Goal: Task Accomplishment & Management: Use online tool/utility

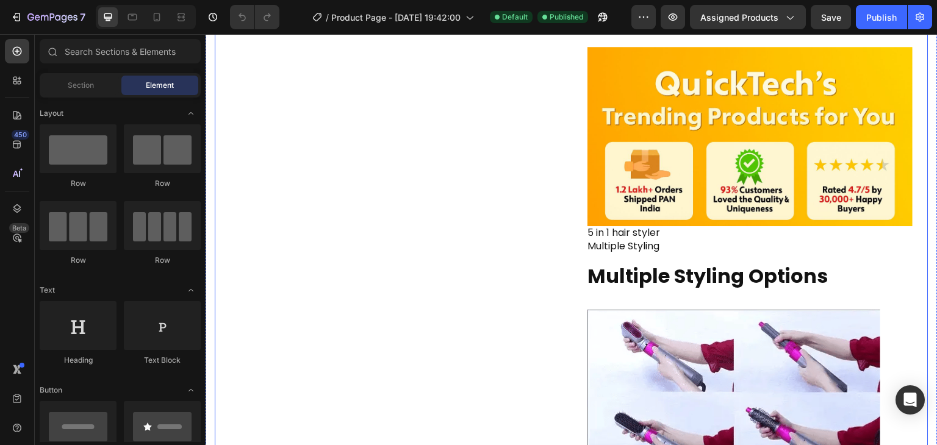
scroll to position [451, 0]
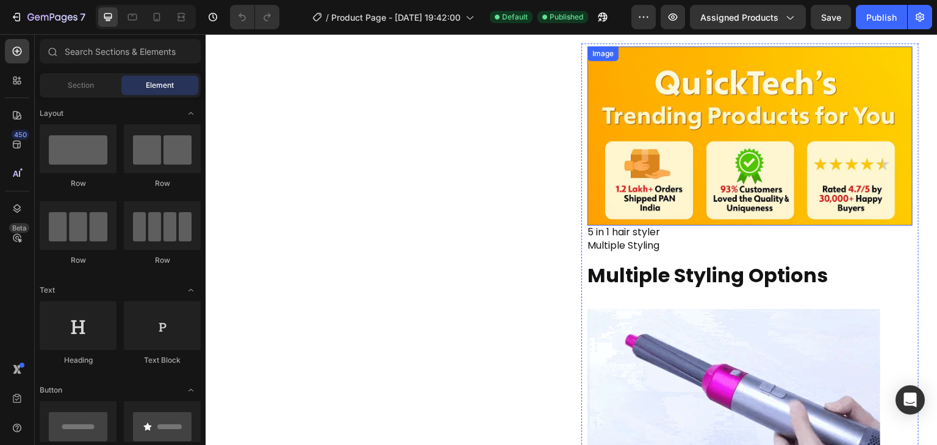
click at [639, 186] on img at bounding box center [750, 135] width 325 height 179
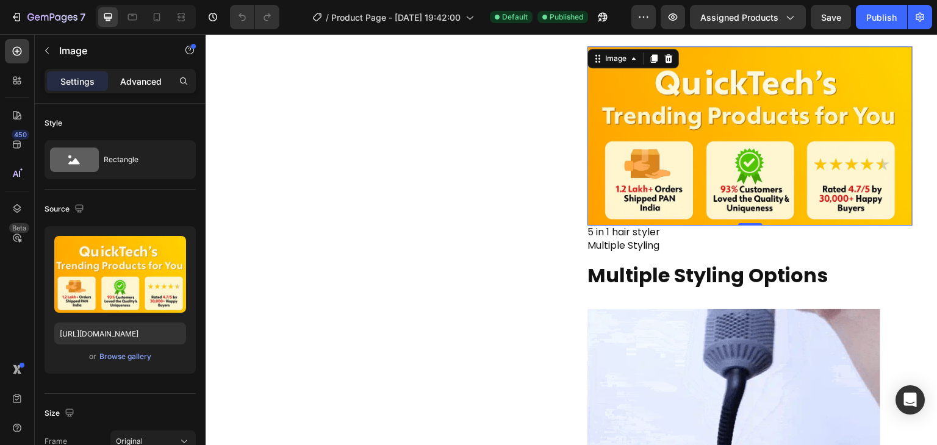
drag, startPoint x: 145, startPoint y: 69, endPoint x: 146, endPoint y: 77, distance: 8.0
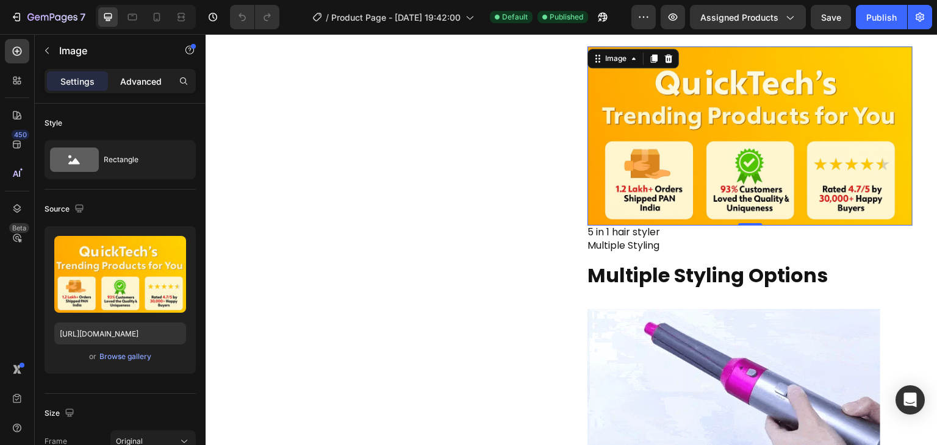
click at [146, 77] on div "Settings Advanced" at bounding box center [120, 81] width 151 height 24
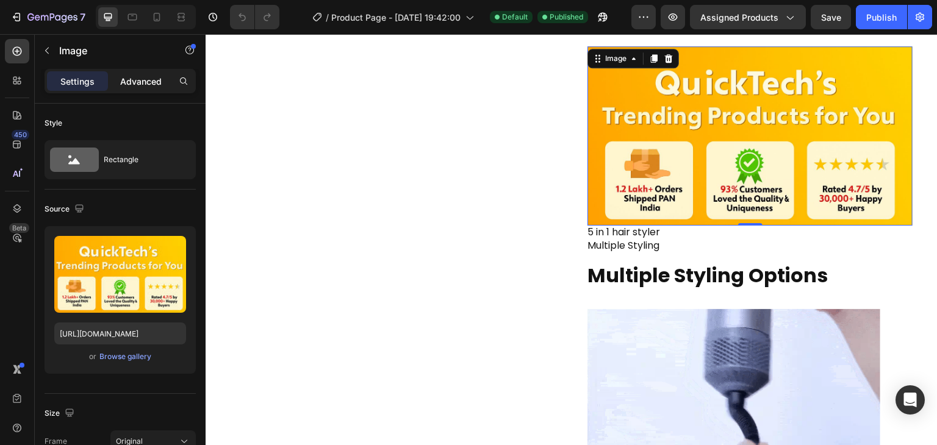
click at [146, 77] on p "Advanced" at bounding box center [140, 81] width 41 height 13
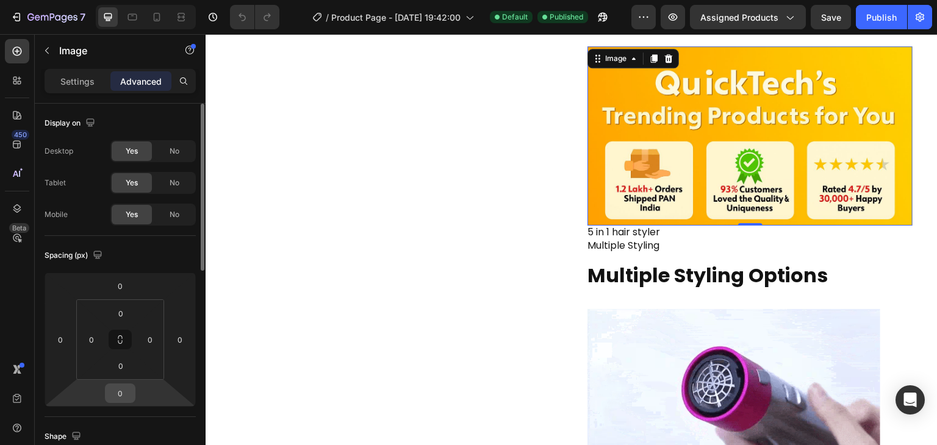
click at [132, 398] on input "0" at bounding box center [120, 393] width 24 height 18
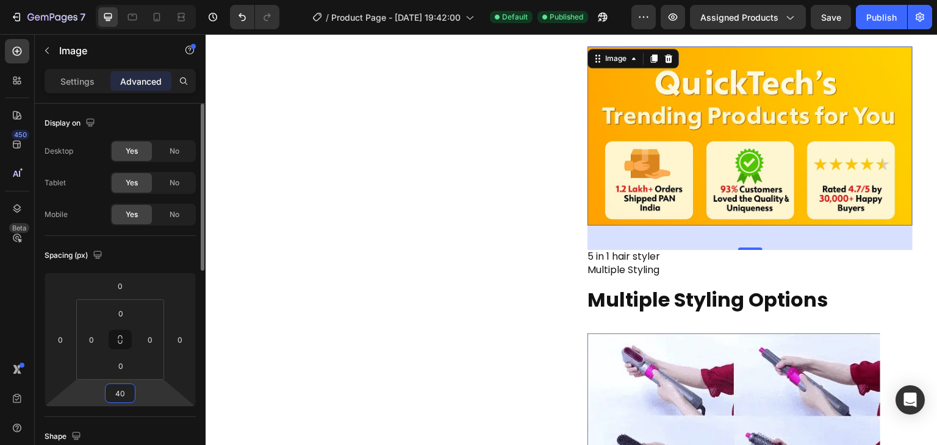
type input "4"
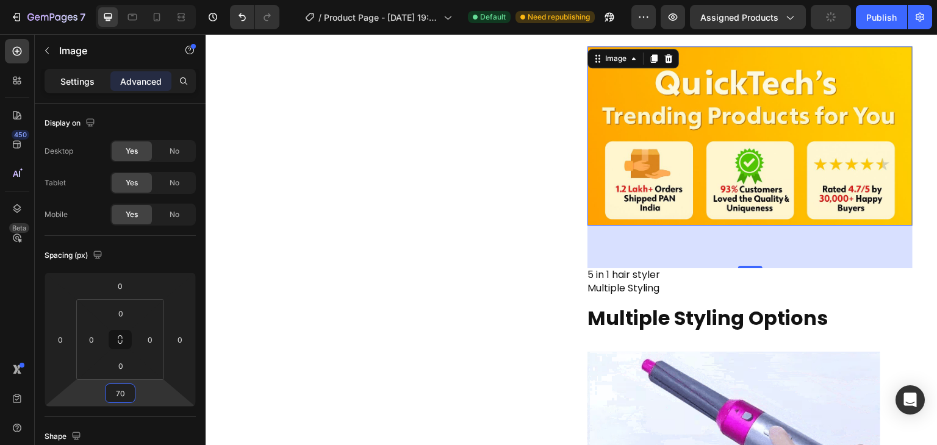
type input "70"
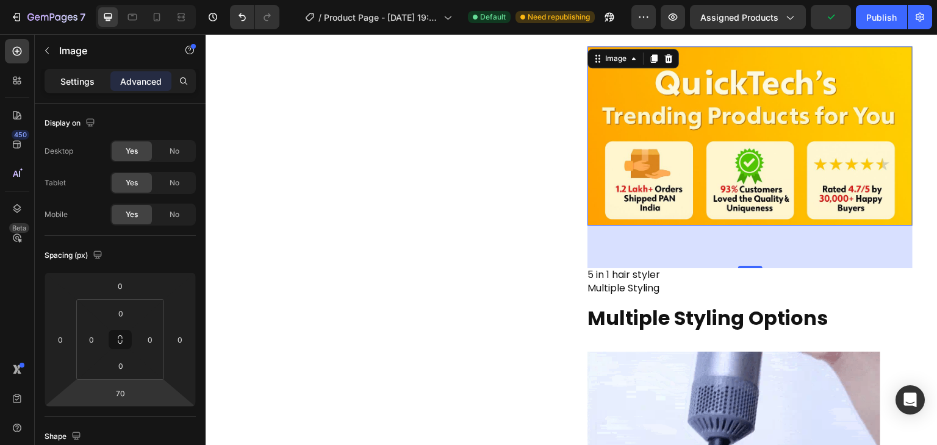
click at [81, 73] on div "Settings" at bounding box center [77, 81] width 61 height 20
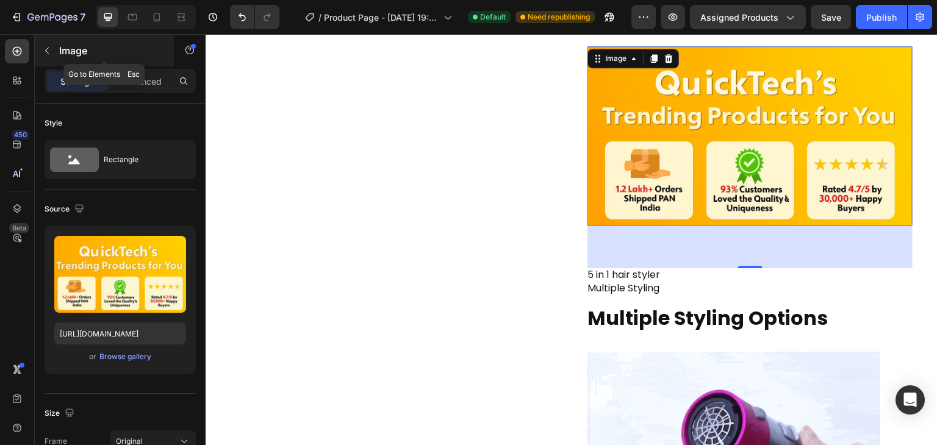
click at [49, 50] on icon "button" at bounding box center [47, 51] width 10 height 10
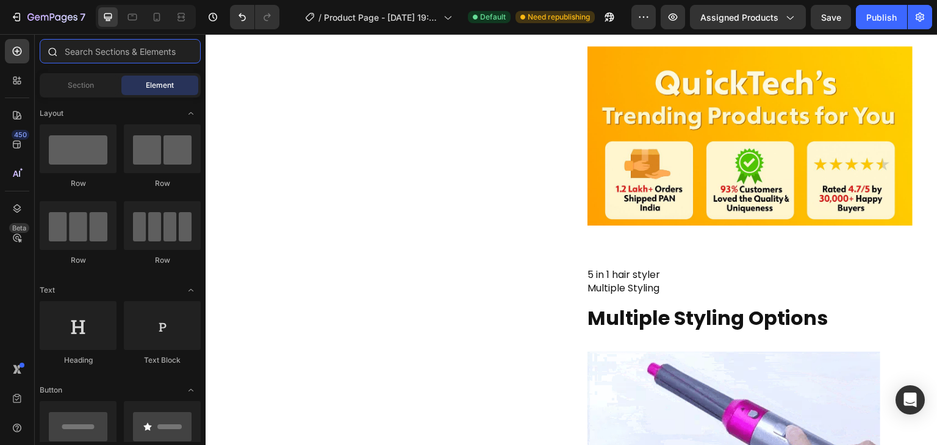
click at [106, 47] on input "text" at bounding box center [120, 51] width 161 height 24
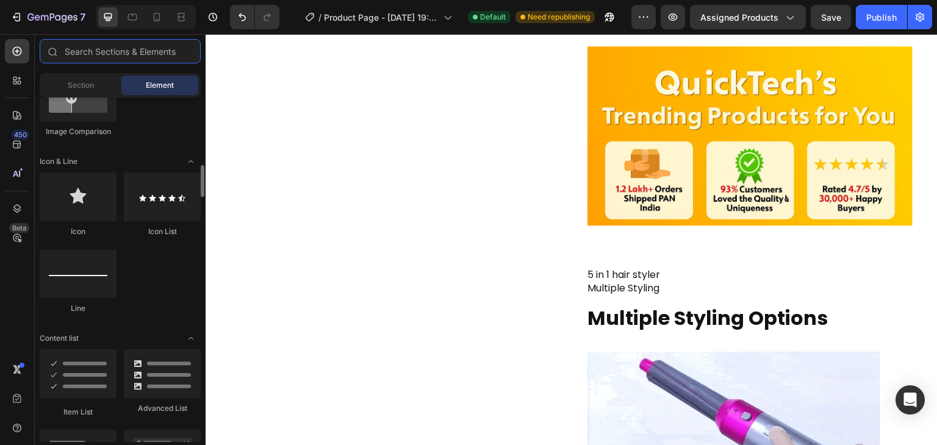
scroll to position [737, 0]
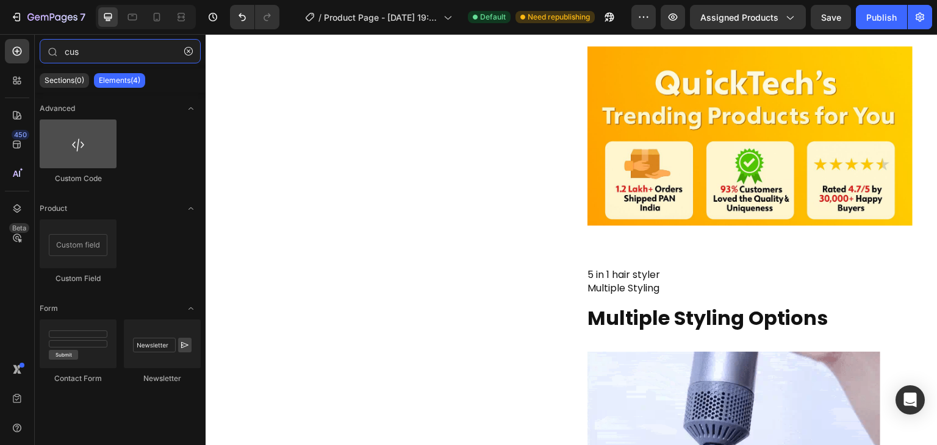
type input "cus"
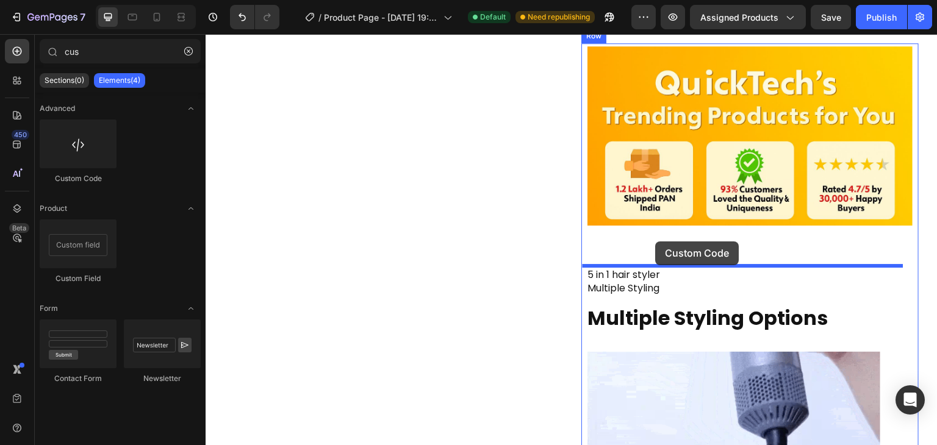
drag, startPoint x: 286, startPoint y: 175, endPoint x: 656, endPoint y: 242, distance: 375.7
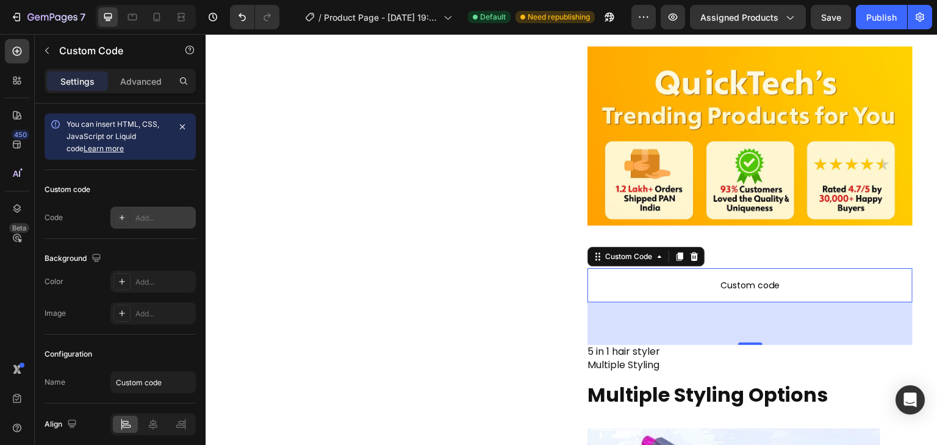
click at [151, 213] on div "Add..." at bounding box center [163, 218] width 57 height 11
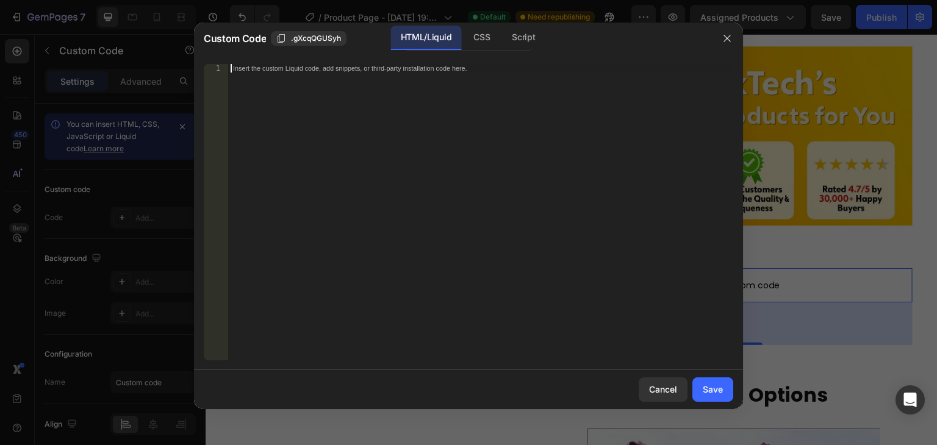
click at [244, 79] on div "Insert the custom Liquid code, add snippets, or third-party installation code h…" at bounding box center [480, 221] width 505 height 314
paste textarea "<h1 style="font-size:26px; font-weight:bold; white-space:nowrap; margin:10px 0;…"
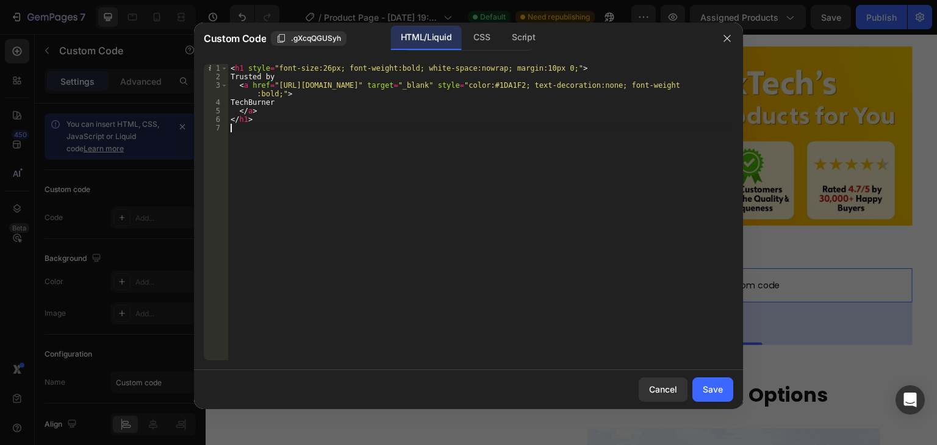
click at [323, 64] on div "< h1 style = "font-size:26px; font-weight:bold; white-space:nowrap; margin:10px…" at bounding box center [480, 221] width 505 height 314
click at [317, 67] on div "< h1 style = "font-size:26px; font-weight:bold; white-space:nowrap; margin:10px…" at bounding box center [480, 221] width 505 height 314
click at [319, 65] on div "< h1 style = "font-size:26px; font-weight:bold; white-space:nowrap; margin:10px…" at bounding box center [480, 221] width 505 height 314
type textarea "<h1 style="font-size:36px; font-weight:bold; white-space:nowrap; margin:10px 0;…"
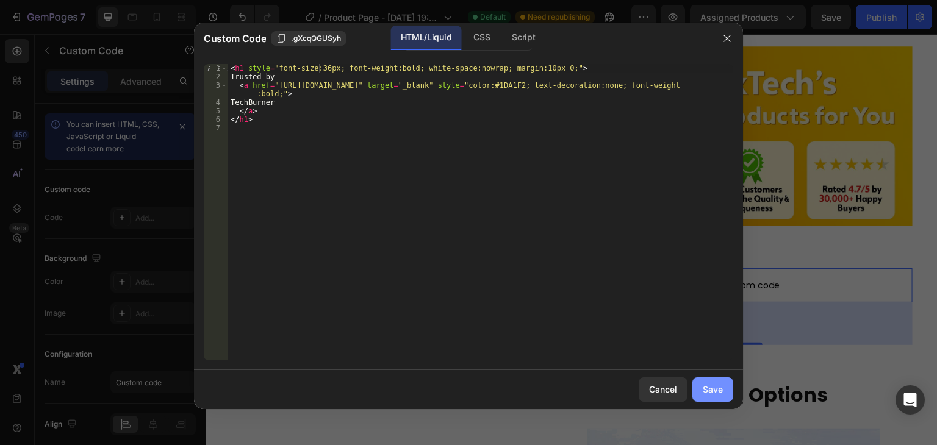
click at [723, 391] on div "Save" at bounding box center [713, 389] width 20 height 13
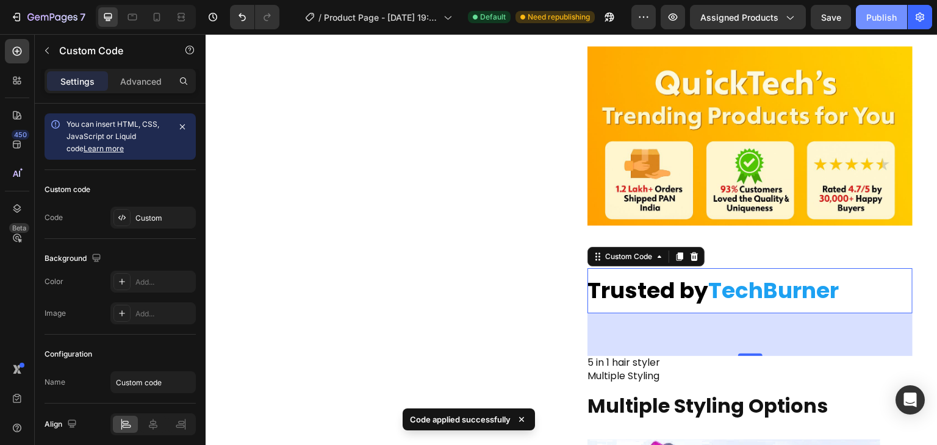
click at [873, 16] on div "Publish" at bounding box center [882, 17] width 31 height 13
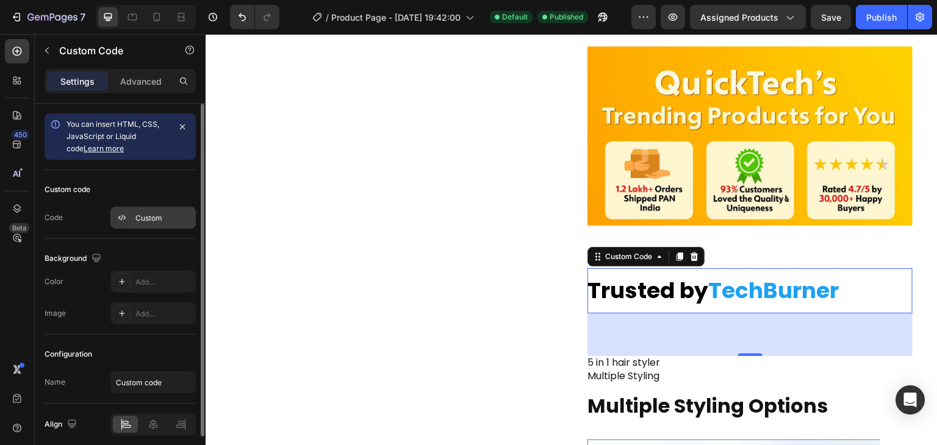
click at [186, 226] on div "Custom" at bounding box center [152, 218] width 85 height 22
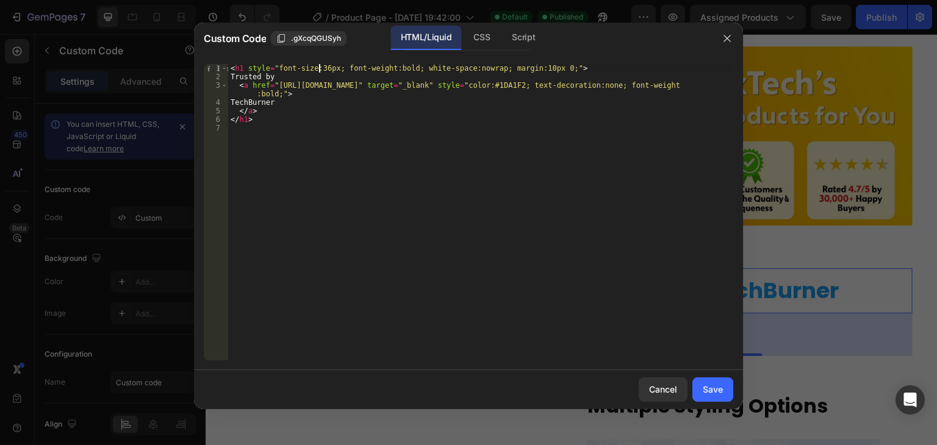
click at [321, 68] on div "< h1 style = "font-size:36px; font-weight:bold; white-space:nowrap; margin:10px…" at bounding box center [480, 221] width 505 height 314
click at [322, 68] on div "< h1 style = "font-size:36px; font-weight:bold; white-space:nowrap; margin:10px…" at bounding box center [480, 221] width 505 height 314
type textarea "<h1 style="font-size:32px; font-weight:bold; white-space:nowrap; margin:10px 0;…"
click at [713, 390] on div "Save" at bounding box center [713, 389] width 20 height 13
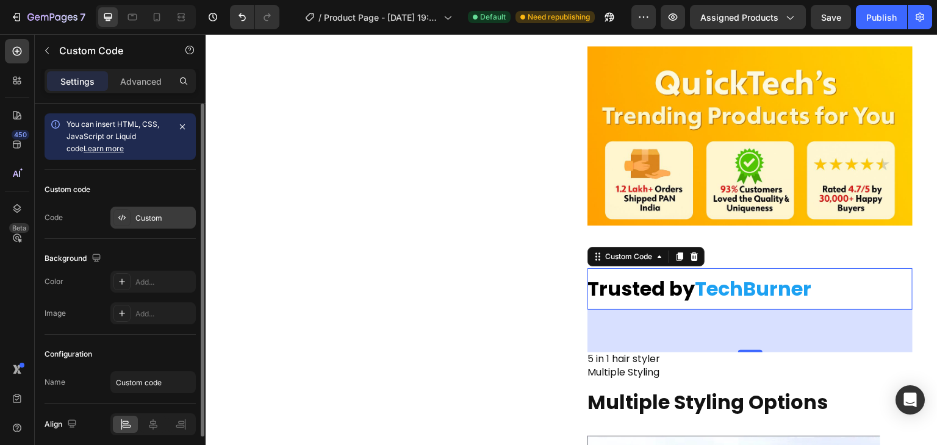
click at [165, 215] on div "Custom" at bounding box center [163, 218] width 57 height 11
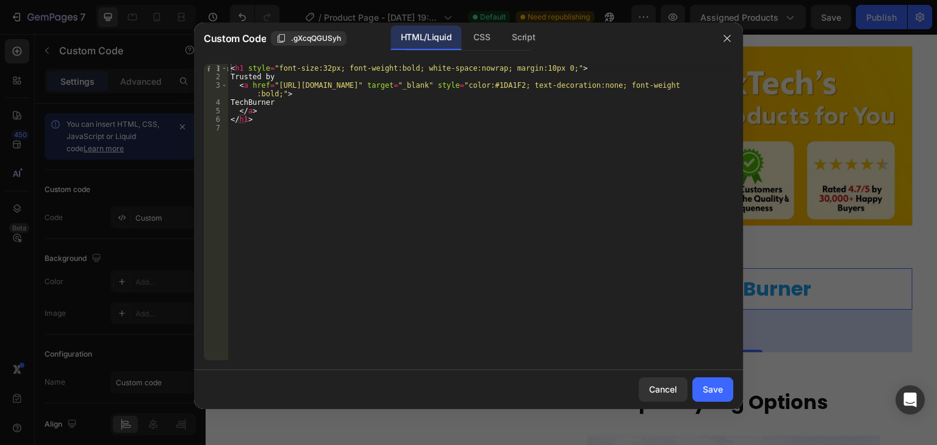
click at [322, 68] on div "< h1 style = "font-size:32px; font-weight:bold; white-space:nowrap; margin:10px…" at bounding box center [480, 221] width 505 height 314
type textarea "<h1 style="font-size:31px; font-weight:bold; white-space:nowrap; margin:10px 0;…"
click at [718, 389] on div "Save" at bounding box center [713, 389] width 20 height 13
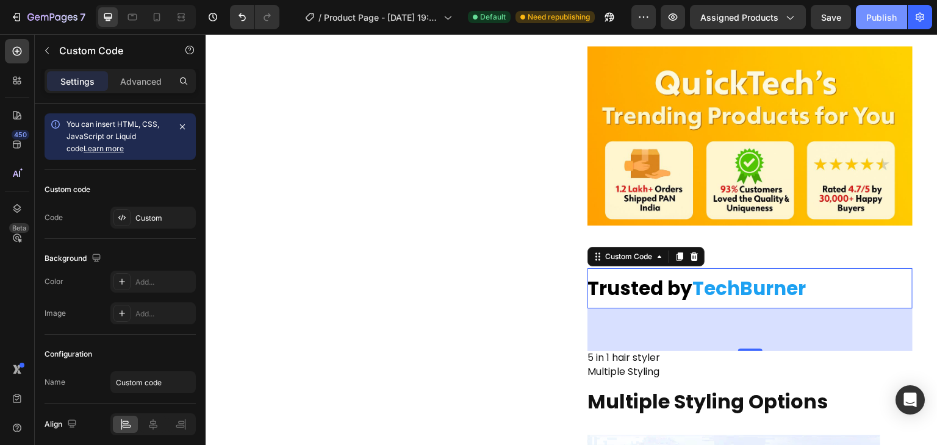
click at [896, 11] on div "Publish" at bounding box center [882, 17] width 31 height 13
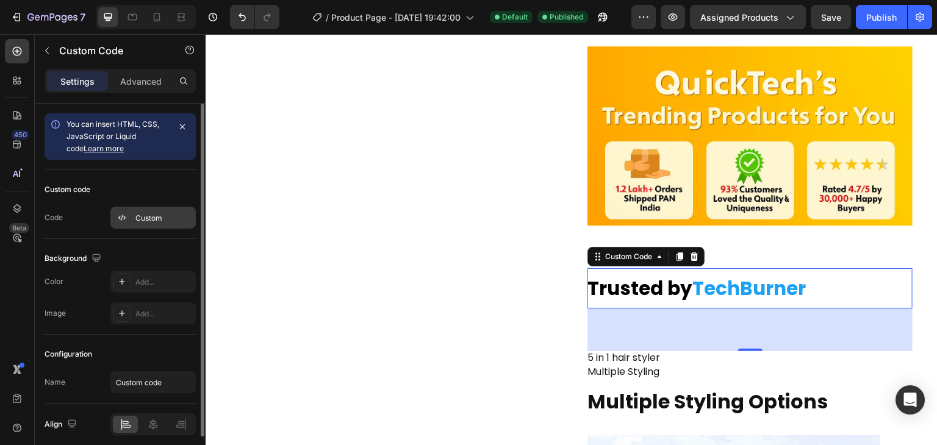
click at [159, 225] on div "Custom" at bounding box center [152, 218] width 85 height 22
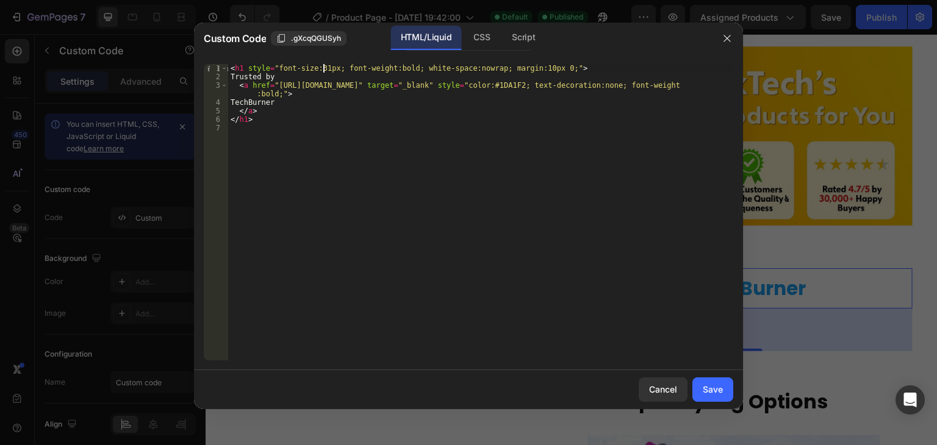
click at [323, 68] on div "< h1 style = "font-size:31px; font-weight:bold; white-space:nowrap; margin:10px…" at bounding box center [480, 221] width 505 height 314
type textarea "<h1 style="font-size:29px; font-weight:bold; white-space:nowrap; margin:10px 0;…"
click at [724, 389] on button "Save" at bounding box center [713, 390] width 41 height 24
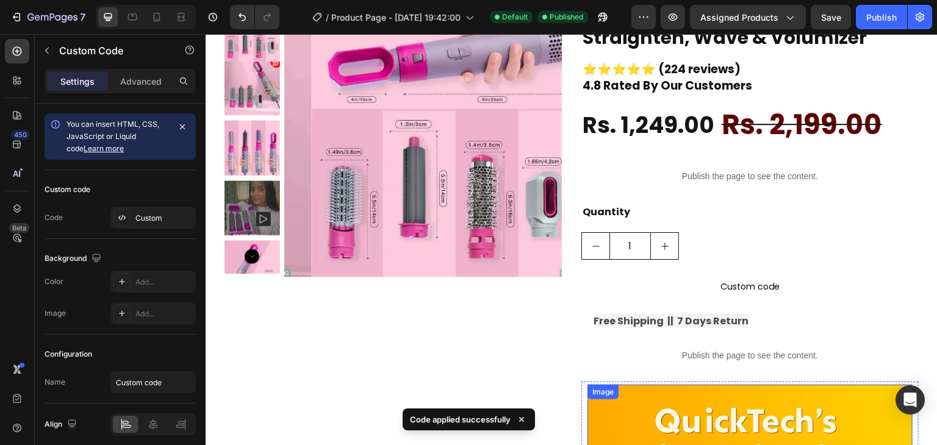
scroll to position [0, 0]
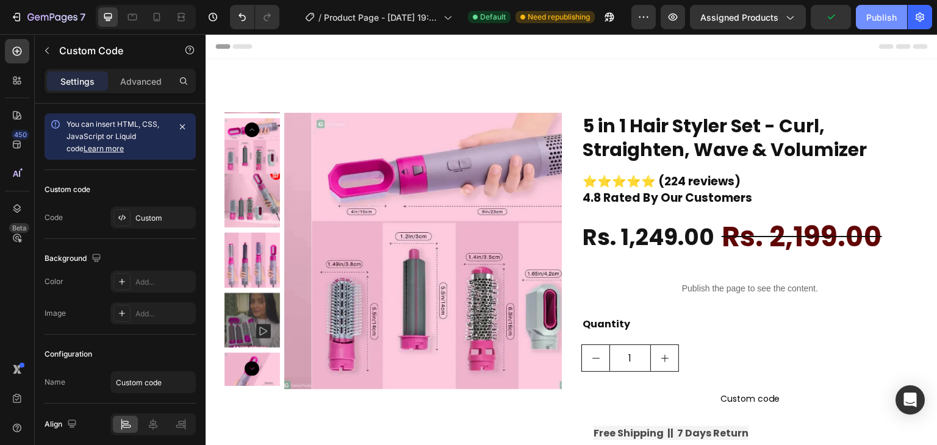
click at [874, 17] on div "Publish" at bounding box center [882, 17] width 31 height 13
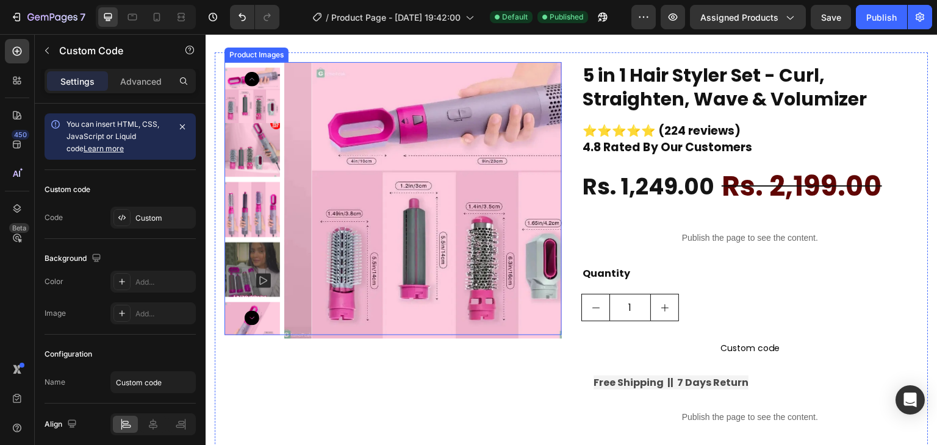
scroll to position [51, 0]
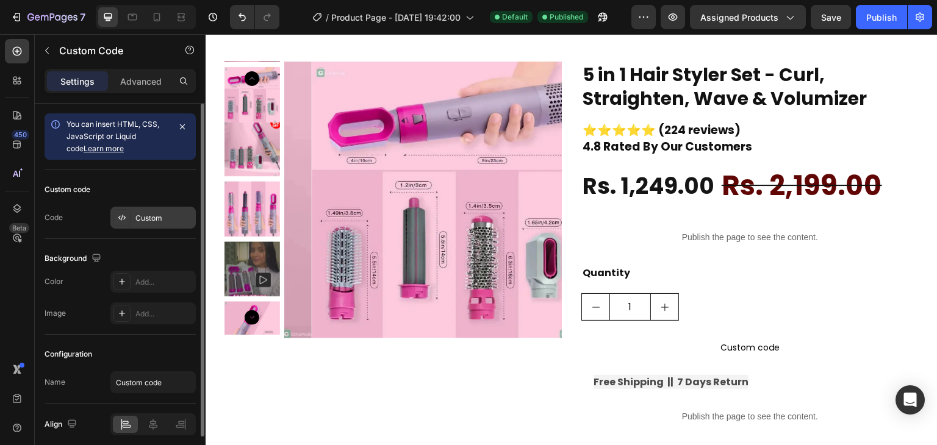
click at [168, 207] on div "Custom" at bounding box center [152, 218] width 85 height 22
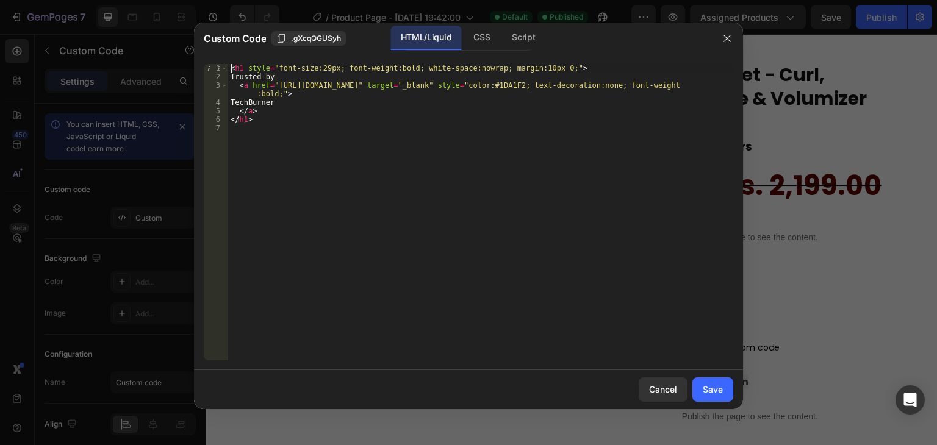
click at [229, 67] on div "< h1 style = "font-size:29px; font-weight:bold; white-space:nowrap; margin:10px…" at bounding box center [480, 221] width 505 height 314
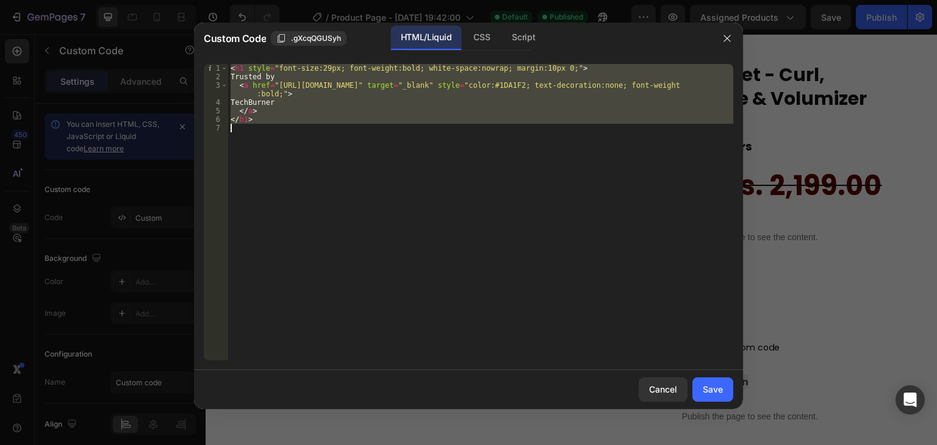
drag, startPoint x: 229, startPoint y: 67, endPoint x: 300, endPoint y: 151, distance: 110.5
click at [300, 151] on div "< h1 style = "font-size:29px; font-weight:bold; white-space:nowrap; margin:10px…" at bounding box center [480, 221] width 505 height 314
type textarea "</h1>"
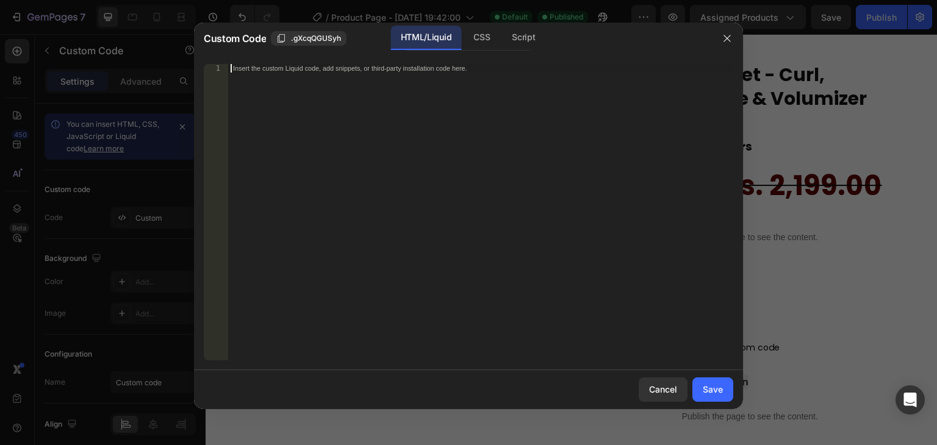
click at [391, 145] on div "Insert the custom Liquid code, add snippets, or third-party installation code h…" at bounding box center [480, 221] width 505 height 314
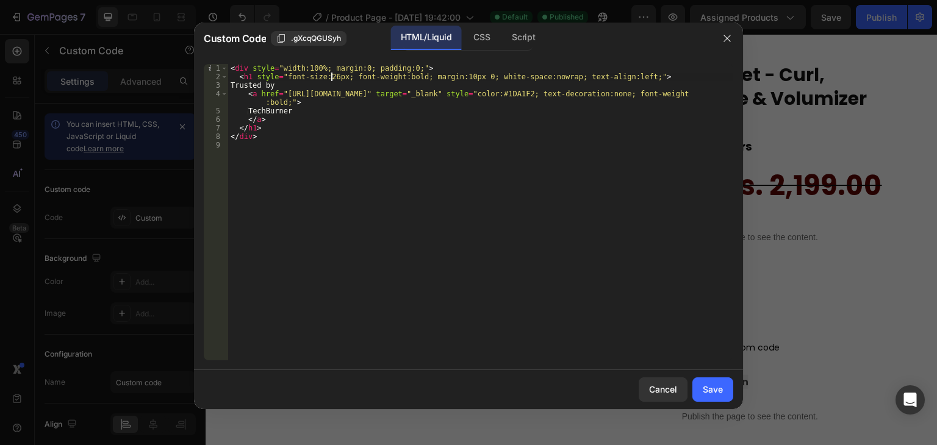
click at [330, 76] on div "< div style = "width:100%; margin:0; padding:0;" > < h1 style = "font-size:26px…" at bounding box center [480, 221] width 505 height 314
type textarea "<h1 style="font-size:29px; font-weight:bold; margin:10px 0; white-space:nowrap;…"
click at [723, 384] on div "Save" at bounding box center [713, 389] width 20 height 13
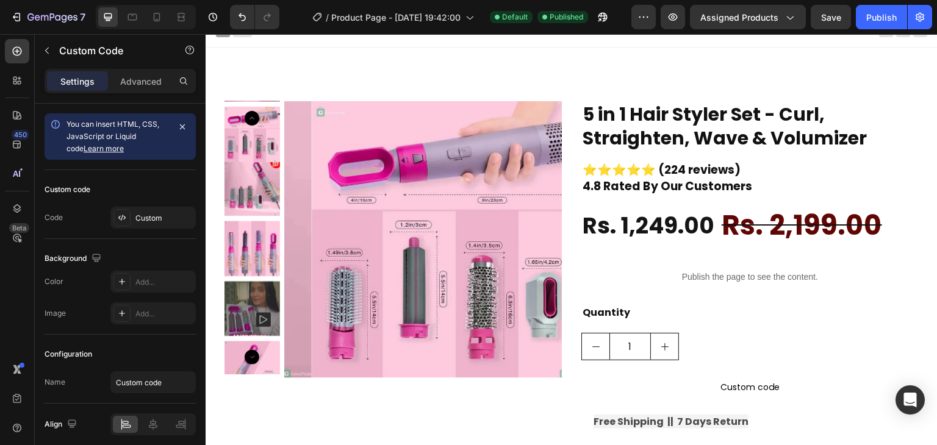
scroll to position [0, 0]
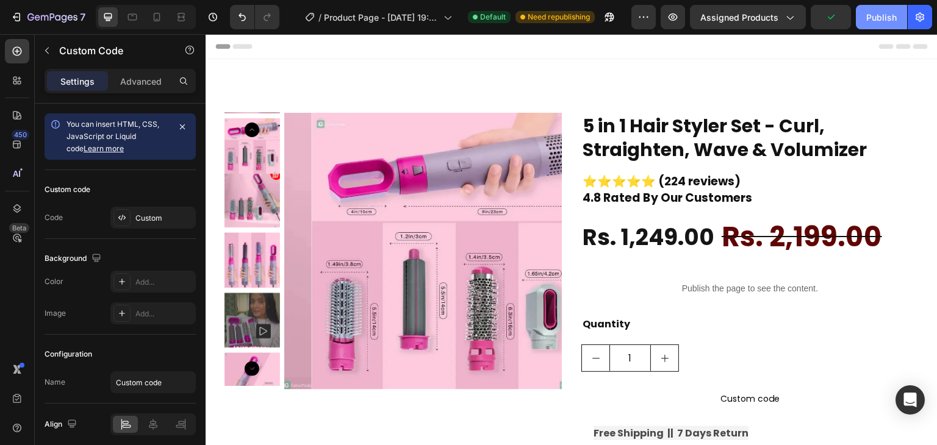
click at [884, 20] on div "Publish" at bounding box center [882, 17] width 31 height 13
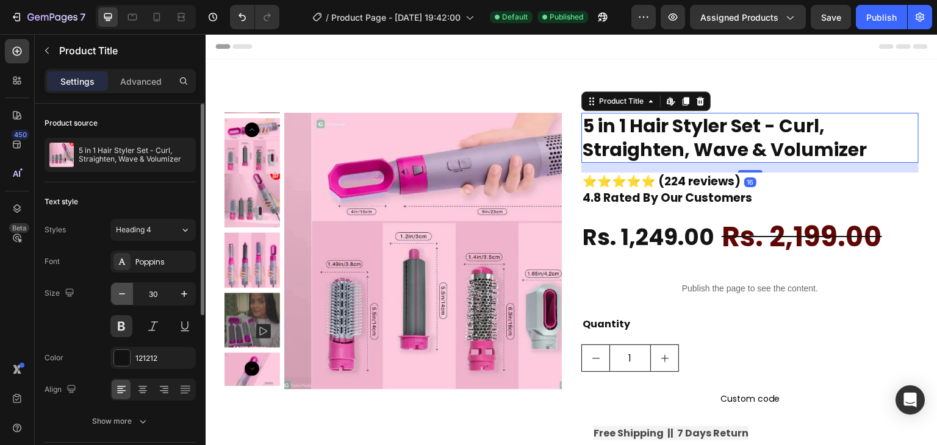
click at [129, 298] on button "button" at bounding box center [122, 294] width 22 height 22
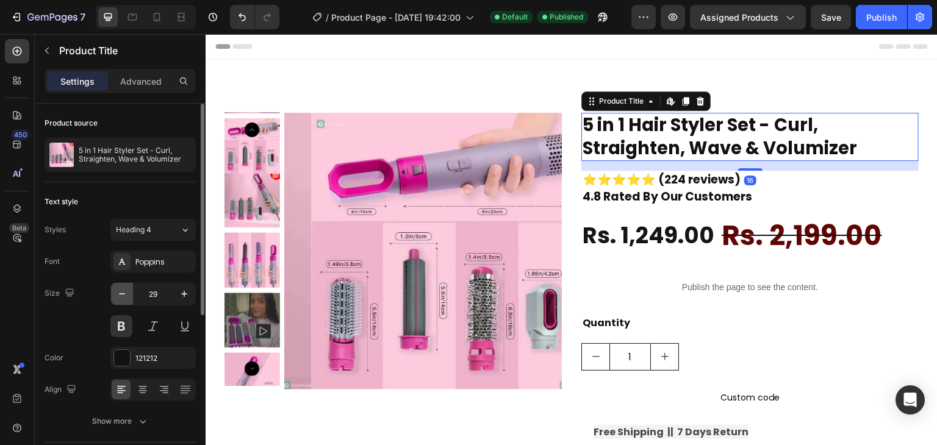
click at [129, 298] on button "button" at bounding box center [122, 294] width 22 height 22
type input "28"
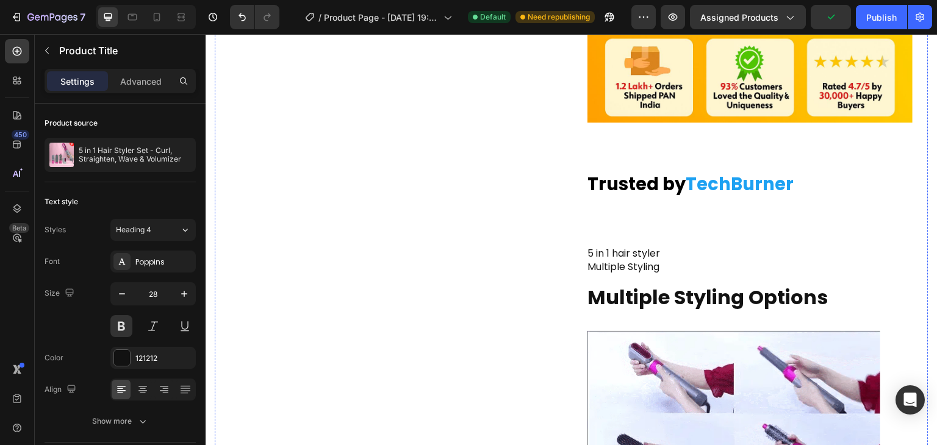
scroll to position [553, 0]
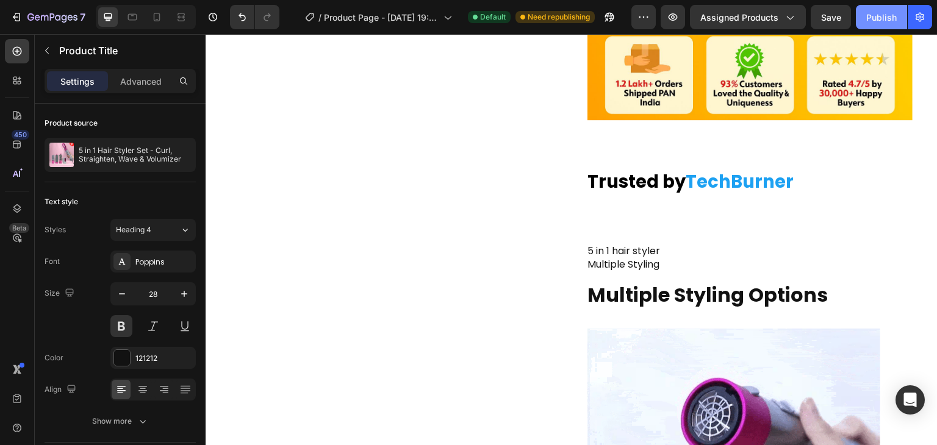
click at [890, 11] on div "Publish" at bounding box center [882, 17] width 31 height 13
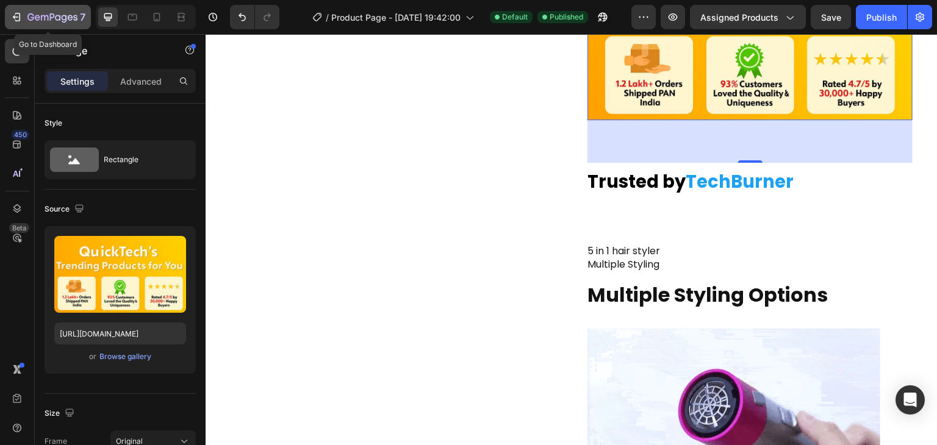
click at [17, 13] on icon "button" at bounding box center [16, 17] width 12 height 12
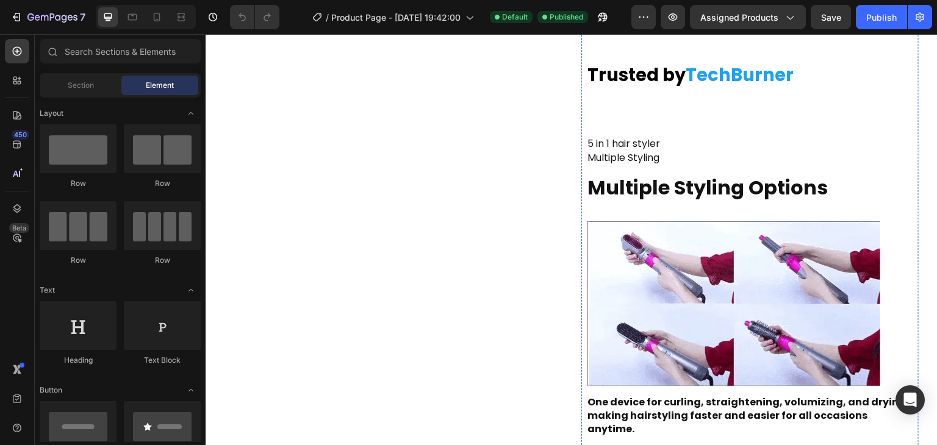
scroll to position [491, 0]
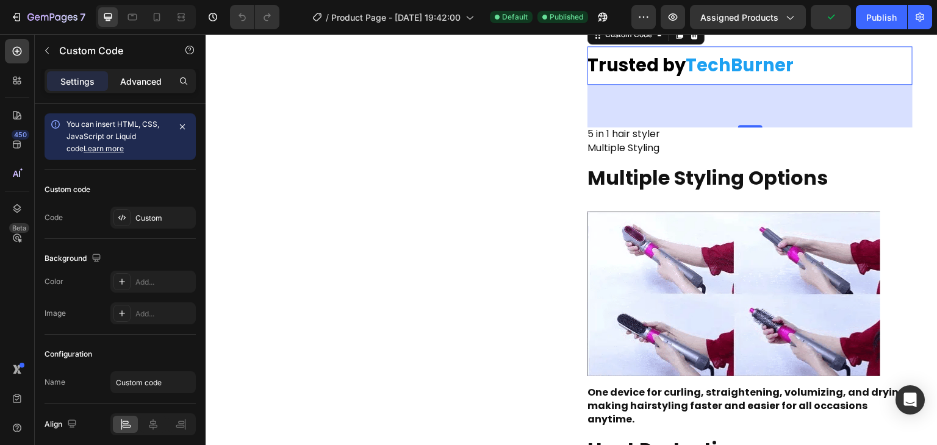
click at [154, 79] on p "Advanced" at bounding box center [140, 81] width 41 height 13
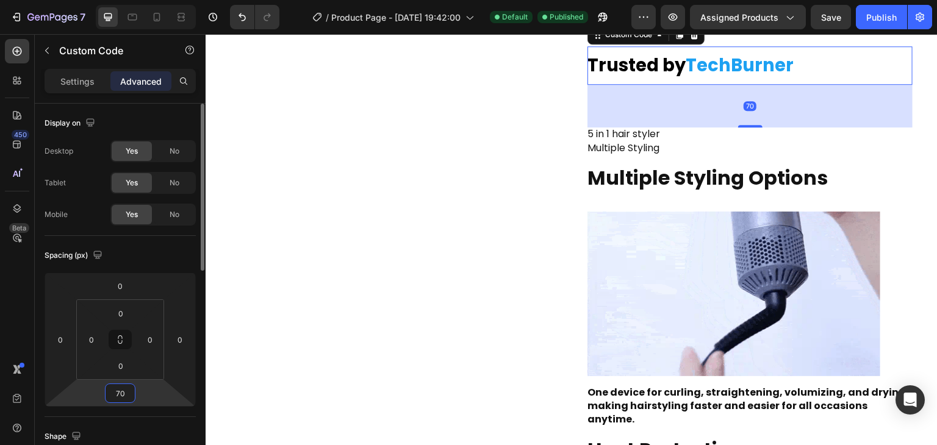
click at [120, 392] on input "70" at bounding box center [120, 393] width 24 height 18
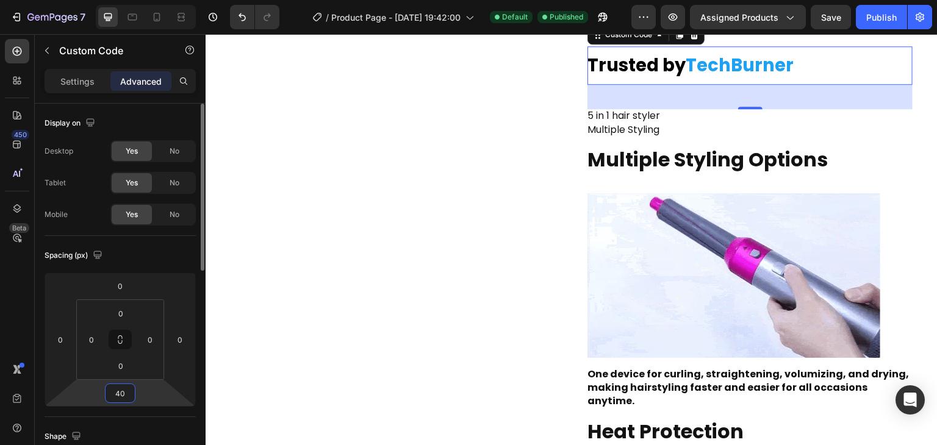
type input "4"
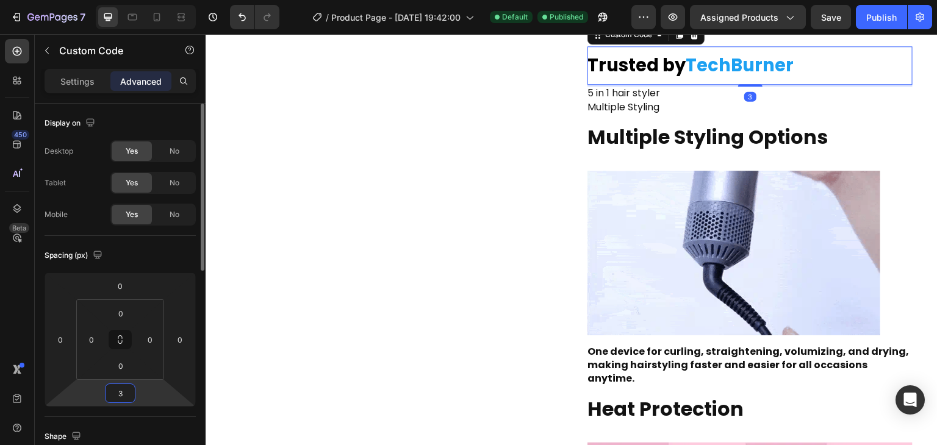
type input "30"
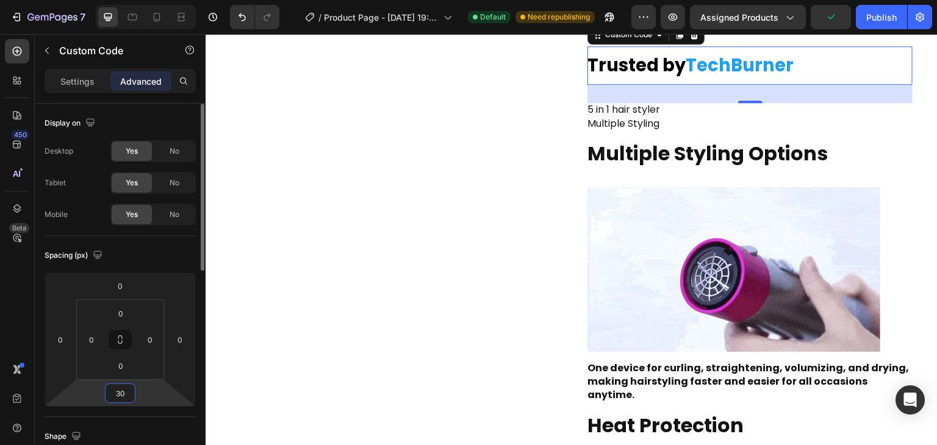
click at [120, 393] on input "30" at bounding box center [120, 393] width 24 height 18
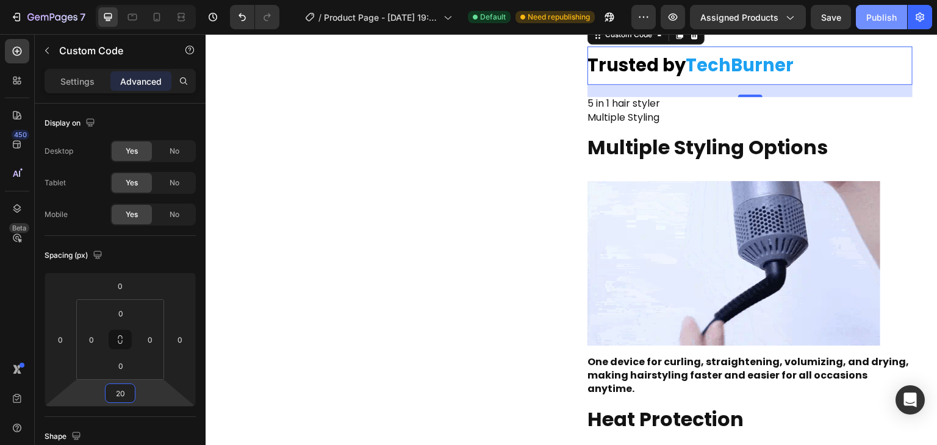
type input "20"
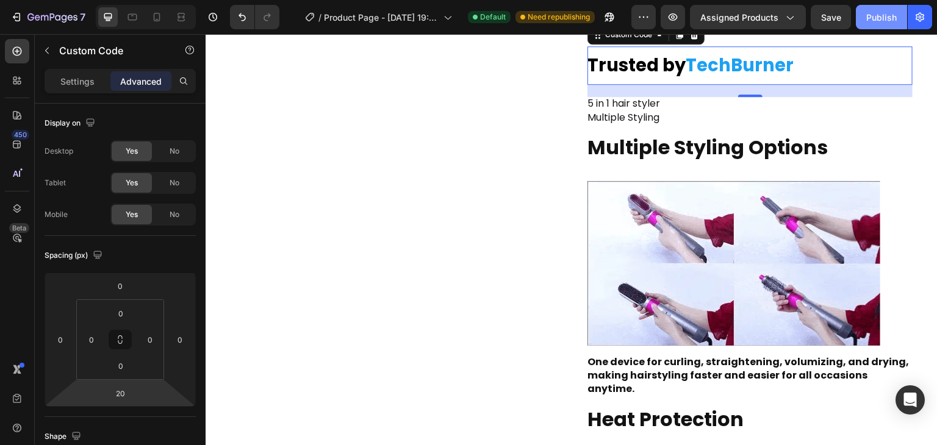
click at [870, 11] on div "Publish" at bounding box center [882, 17] width 31 height 13
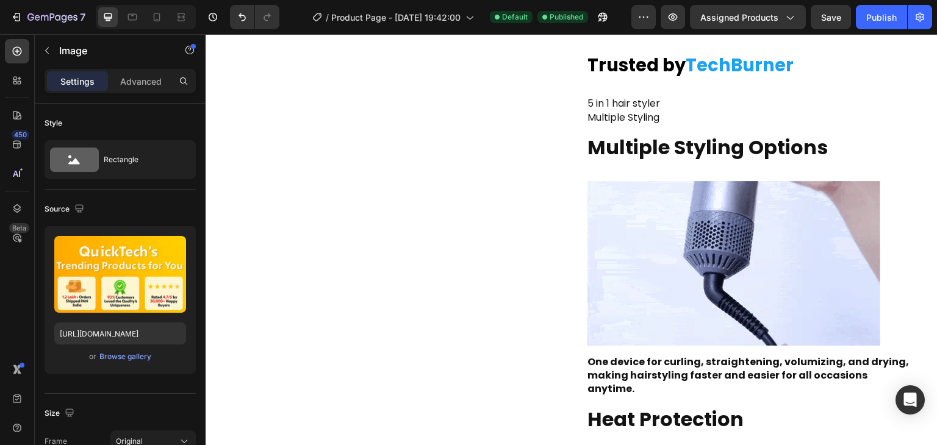
click at [710, 4] on img at bounding box center [750, 4] width 325 height 0
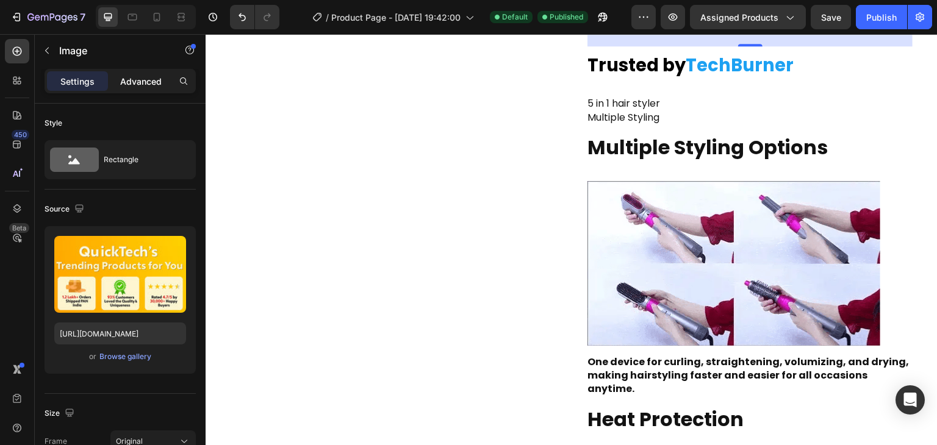
click at [164, 73] on div "Advanced" at bounding box center [140, 81] width 61 height 20
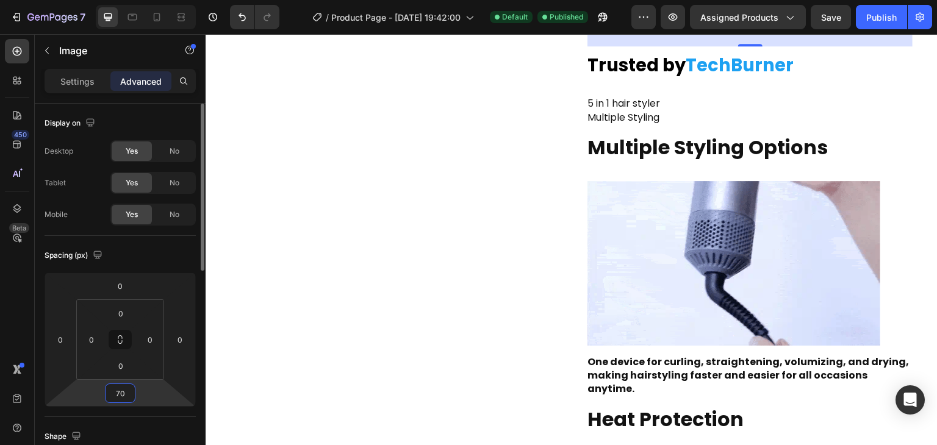
click at [117, 391] on input "70" at bounding box center [120, 393] width 24 height 18
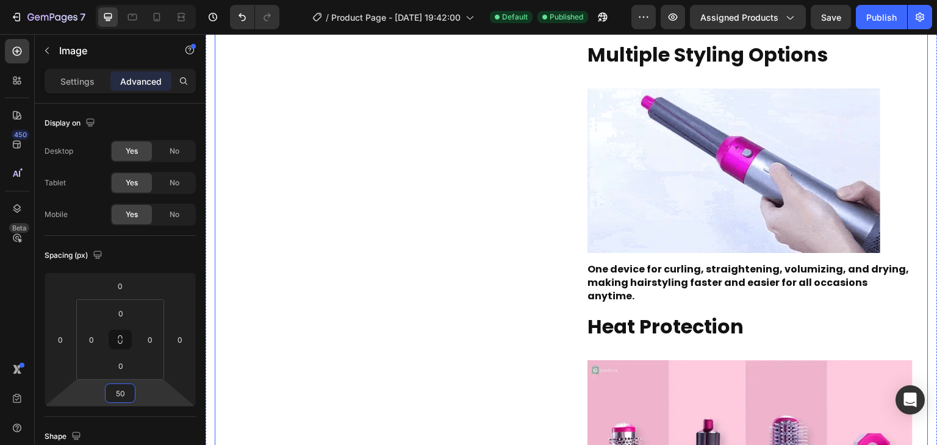
scroll to position [576, 0]
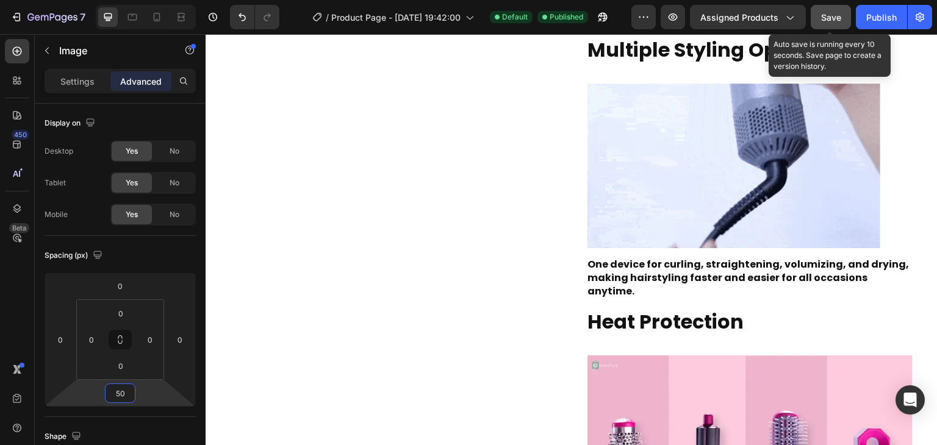
type input "50"
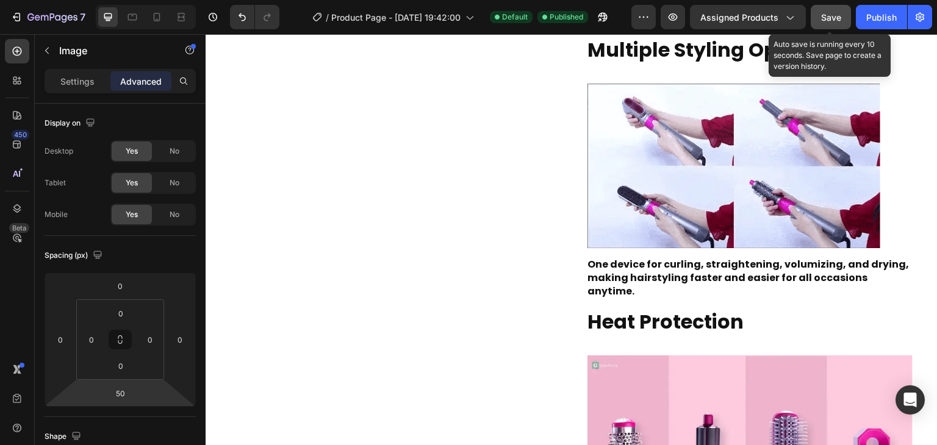
click at [828, 18] on span "Save" at bounding box center [831, 17] width 20 height 10
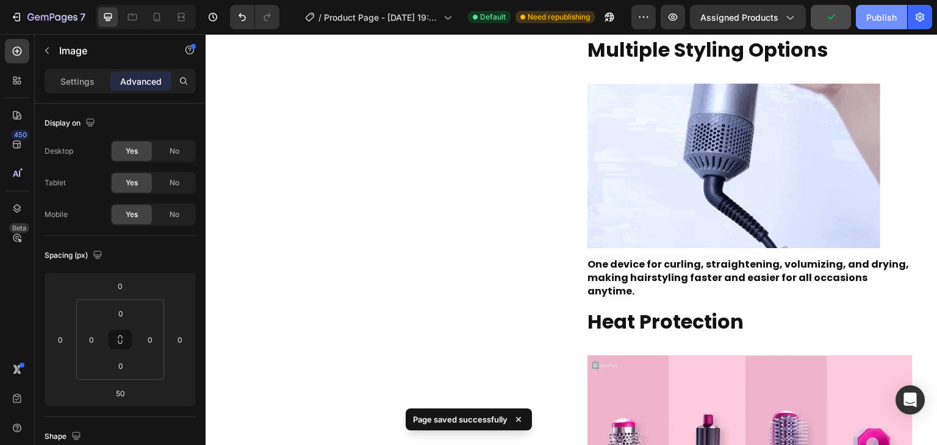
click at [876, 11] on div "Publish" at bounding box center [882, 17] width 31 height 13
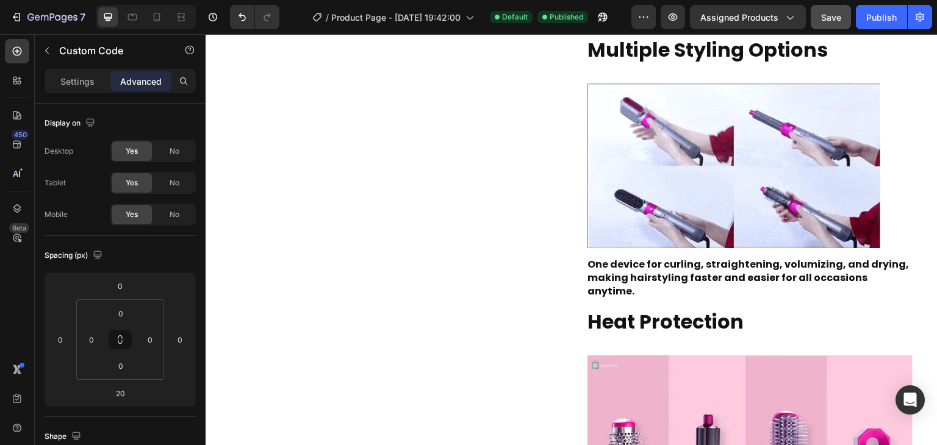
click at [73, 91] on div "Settings Advanced" at bounding box center [120, 81] width 151 height 24
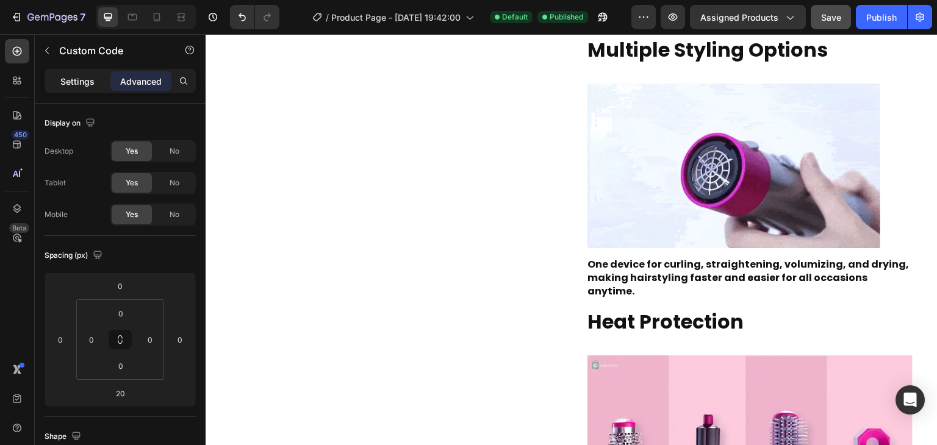
click at [78, 86] on p "Settings" at bounding box center [77, 81] width 34 height 13
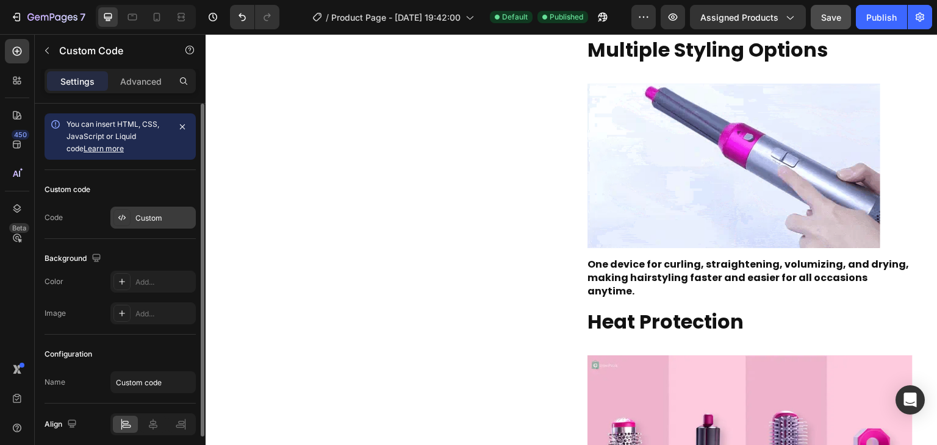
click at [144, 226] on div "Custom" at bounding box center [152, 218] width 85 height 22
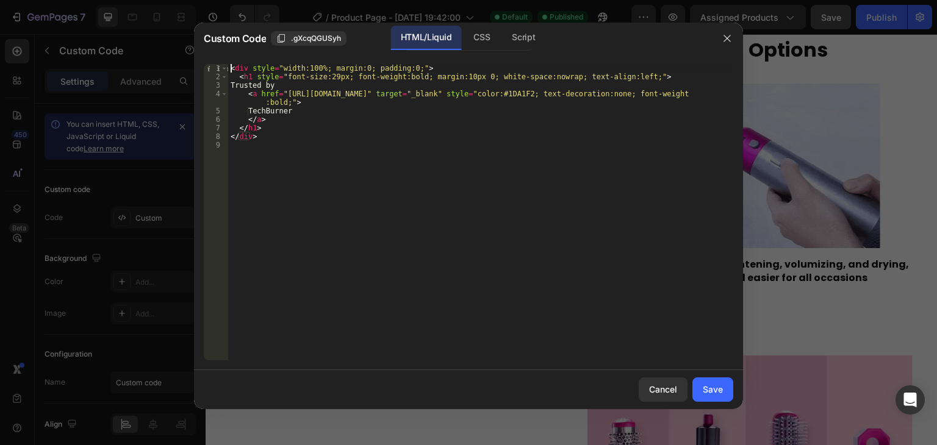
click at [229, 67] on div "< div style = "width:100%; margin:0; padding:0;" > < h1 style = "font-size:29px…" at bounding box center [480, 221] width 505 height 314
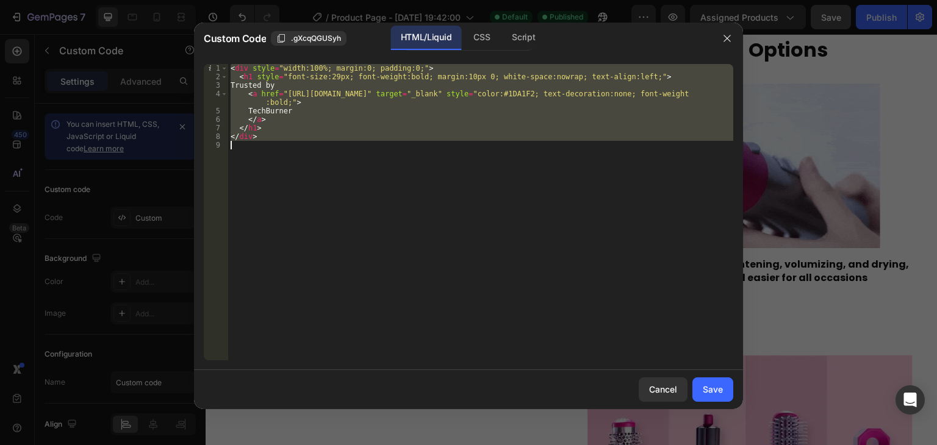
drag, startPoint x: 229, startPoint y: 67, endPoint x: 272, endPoint y: 164, distance: 106.3
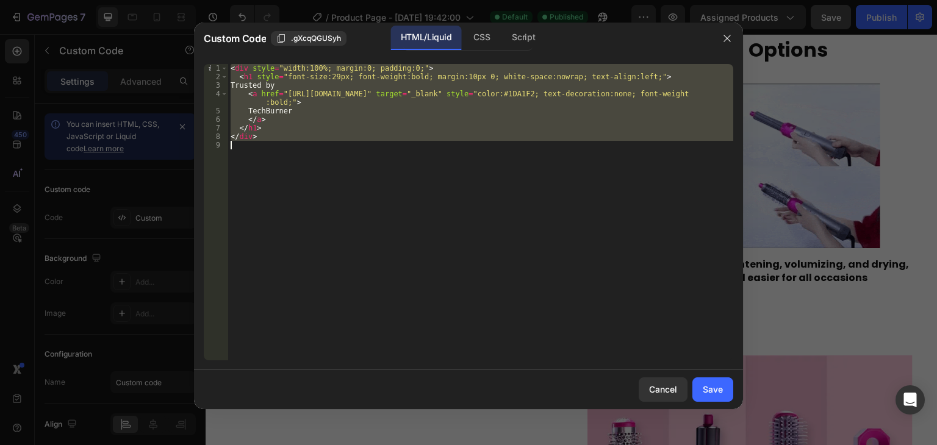
click at [272, 164] on div "< div style = "width:100%; margin:0; padding:0;" > < h1 style = "font-size:29px…" at bounding box center [480, 221] width 505 height 314
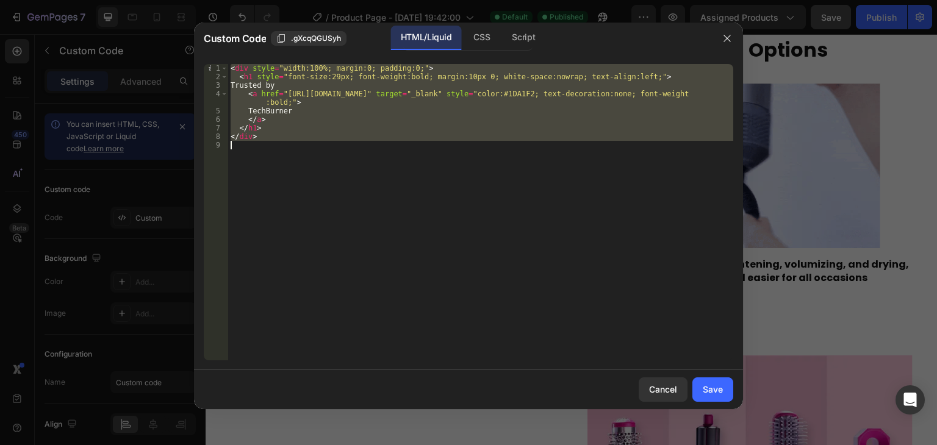
type textarea "</div>"
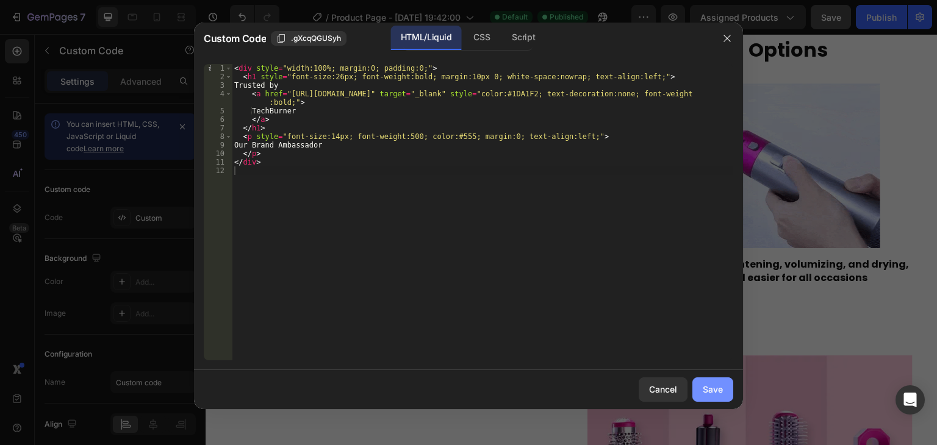
click at [720, 398] on button "Save" at bounding box center [713, 390] width 41 height 24
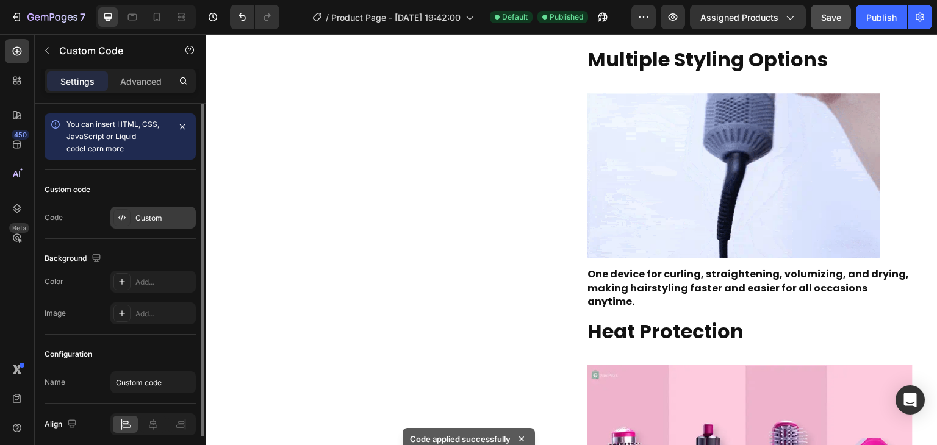
click at [137, 213] on div "Custom" at bounding box center [163, 218] width 57 height 11
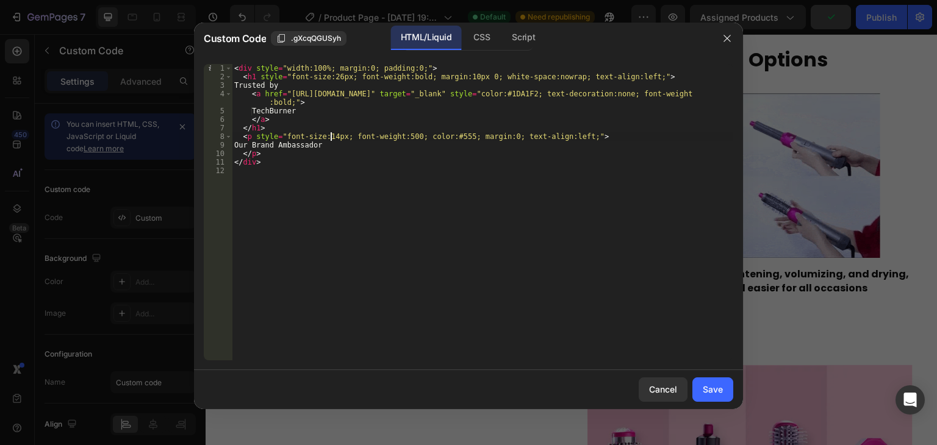
click at [330, 135] on div "< div style = "width:100%; margin:0; padding:0;" > < h1 style = "font-size:26px…" at bounding box center [483, 221] width 502 height 314
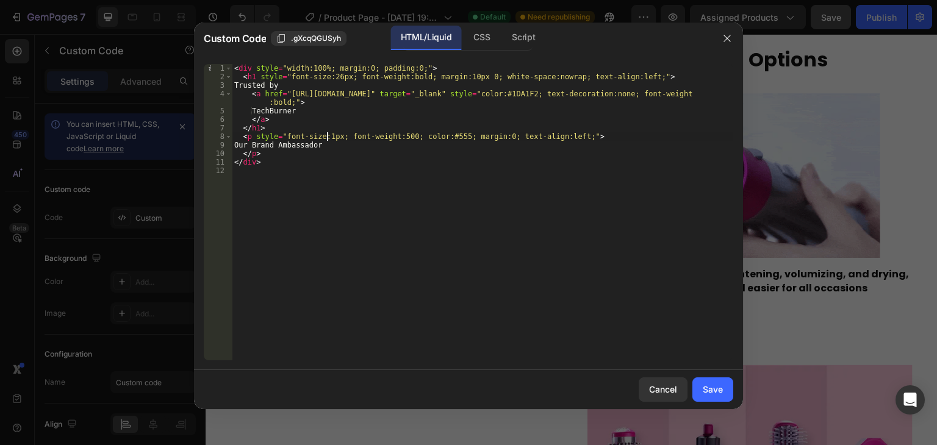
scroll to position [0, 8]
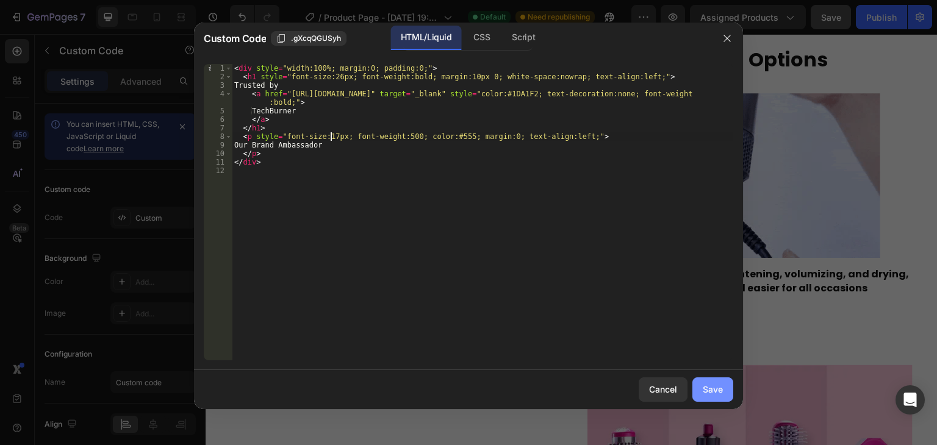
type textarea "<p style="font-size:17px; font-weight:500; color:#555; margin:0; text-align:lef…"
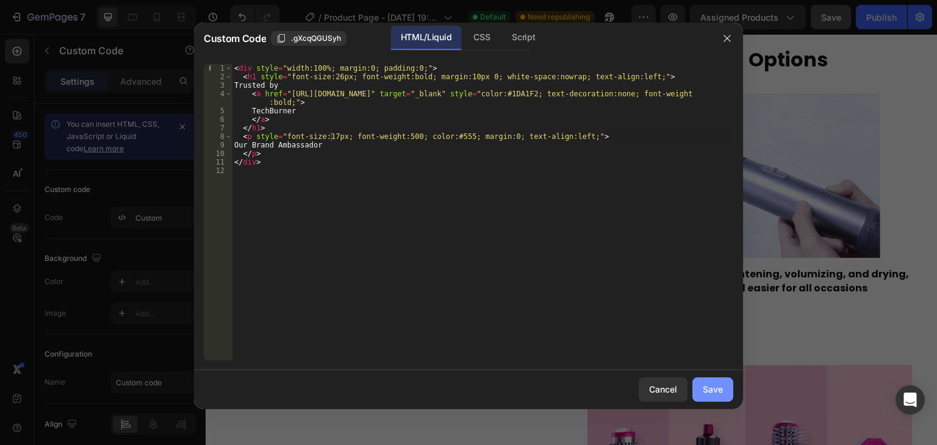
click at [717, 386] on div "Save" at bounding box center [713, 389] width 20 height 13
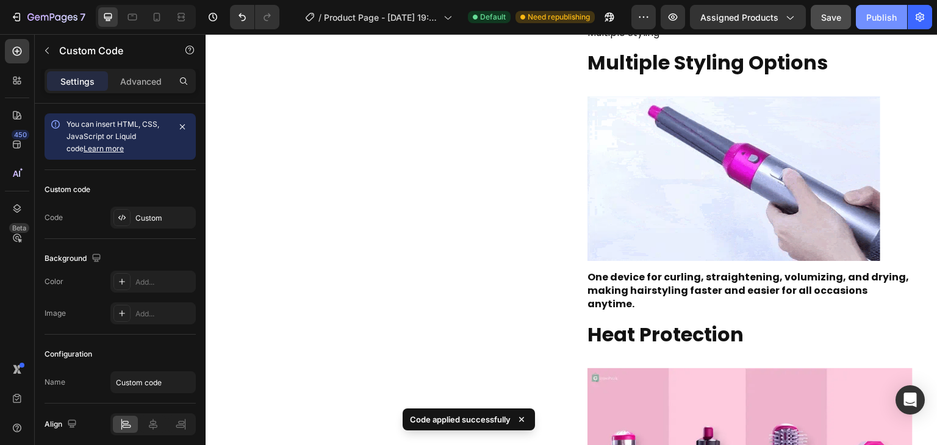
click at [886, 16] on div "Publish" at bounding box center [882, 17] width 31 height 13
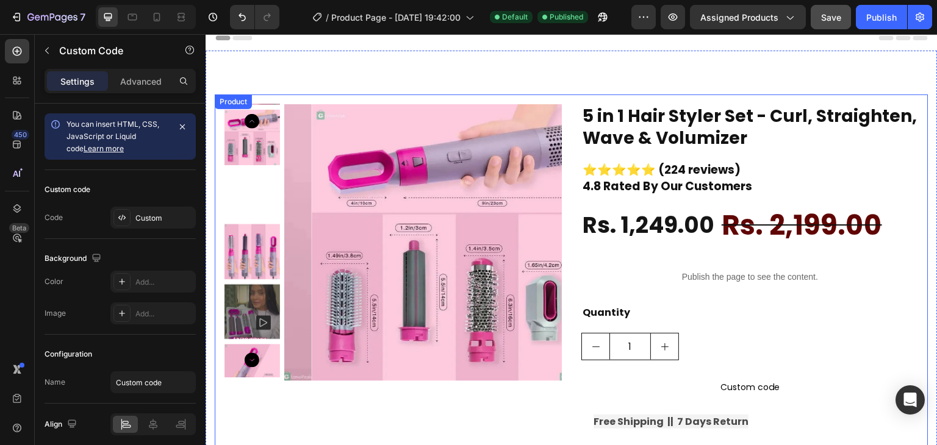
scroll to position [7, 0]
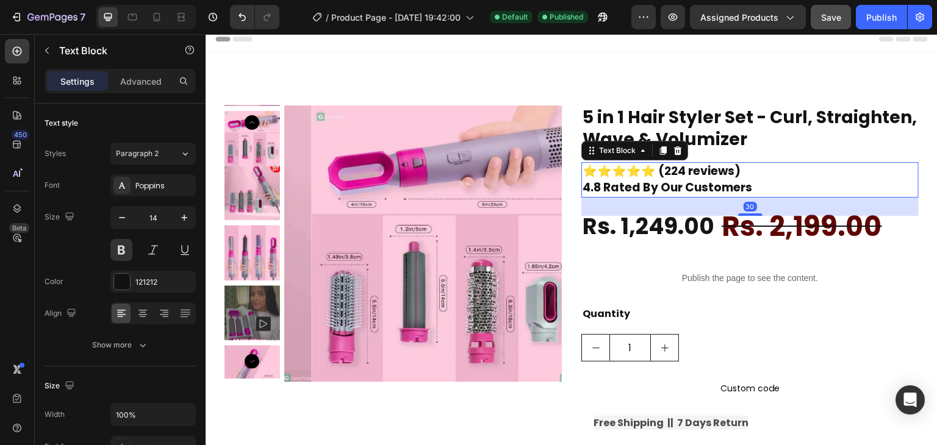
click at [585, 171] on span "⭐⭐⭐⭐⭐ (224 reviews)" at bounding box center [662, 171] width 158 height 16
click at [127, 220] on icon "button" at bounding box center [122, 218] width 12 height 12
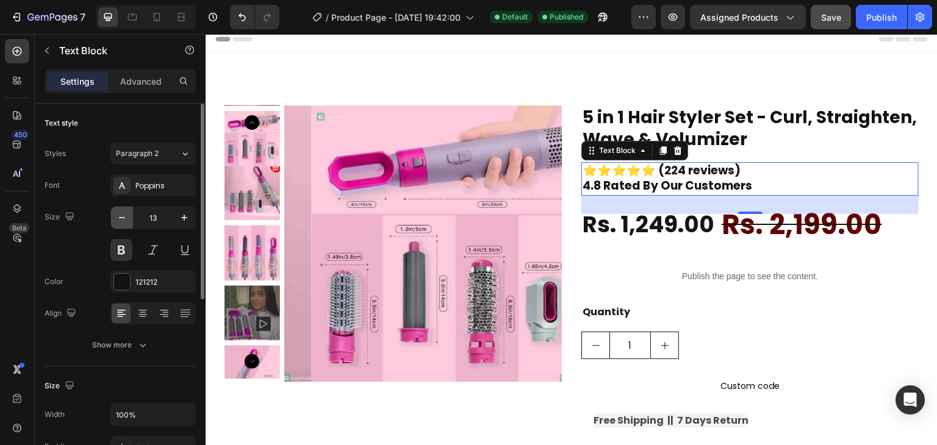
click at [127, 220] on icon "button" at bounding box center [122, 218] width 12 height 12
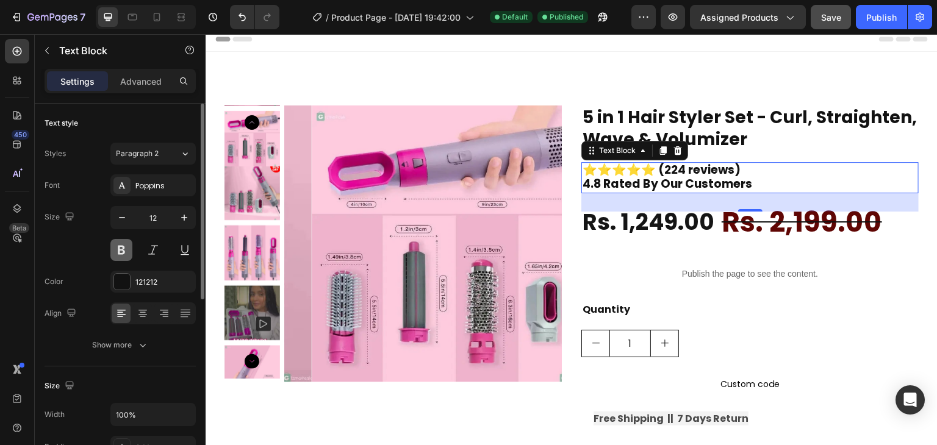
click at [129, 247] on button at bounding box center [121, 250] width 22 height 22
click at [129, 248] on button at bounding box center [121, 250] width 22 height 22
click at [122, 220] on icon "button" at bounding box center [122, 218] width 12 height 12
type input "10"
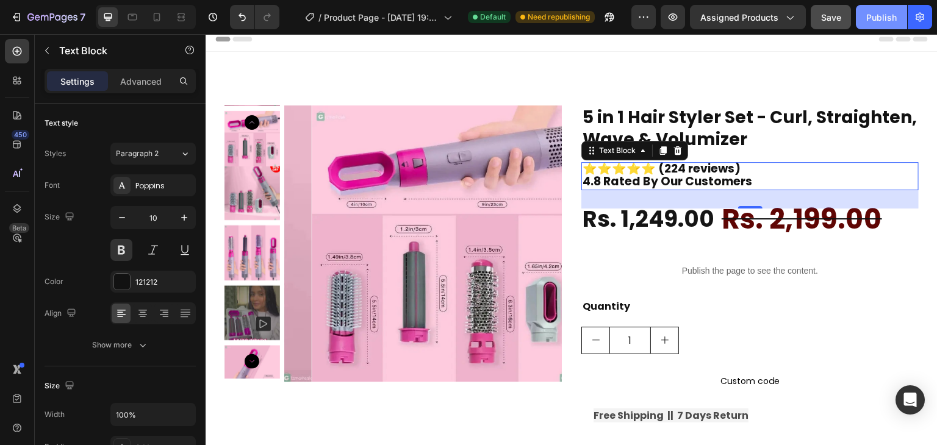
click at [881, 9] on button "Publish" at bounding box center [881, 17] width 51 height 24
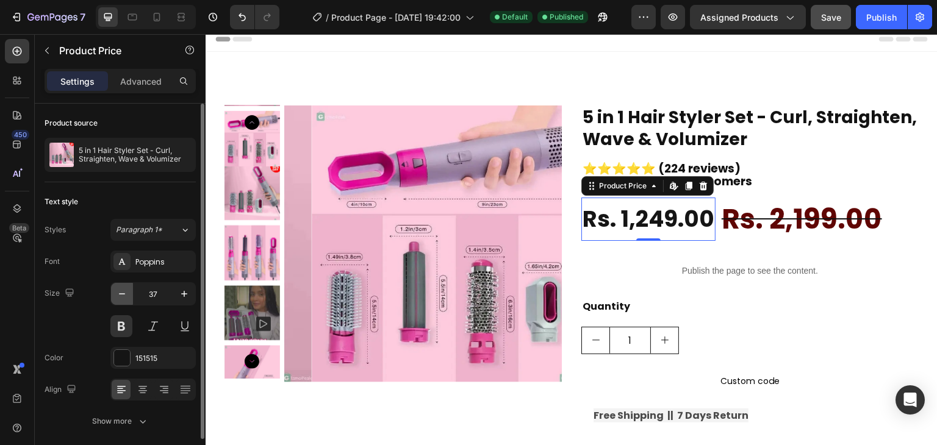
click at [120, 297] on icon "button" at bounding box center [122, 294] width 12 height 12
type input "35"
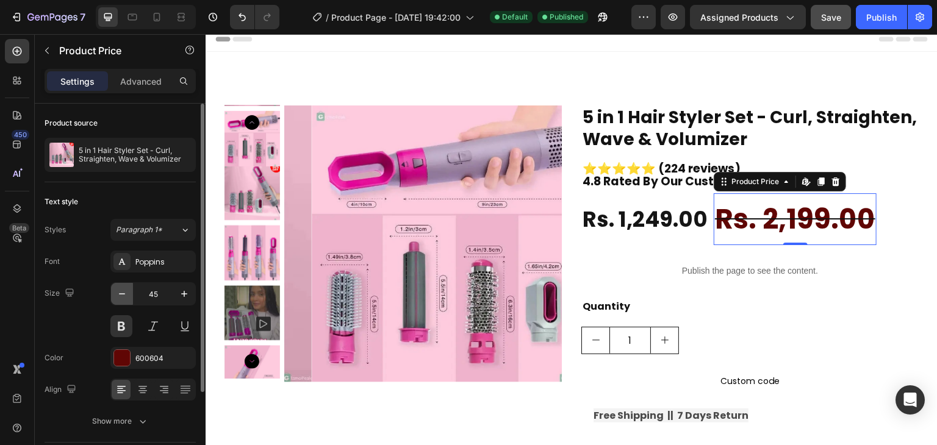
click at [111, 289] on button "button" at bounding box center [122, 294] width 22 height 22
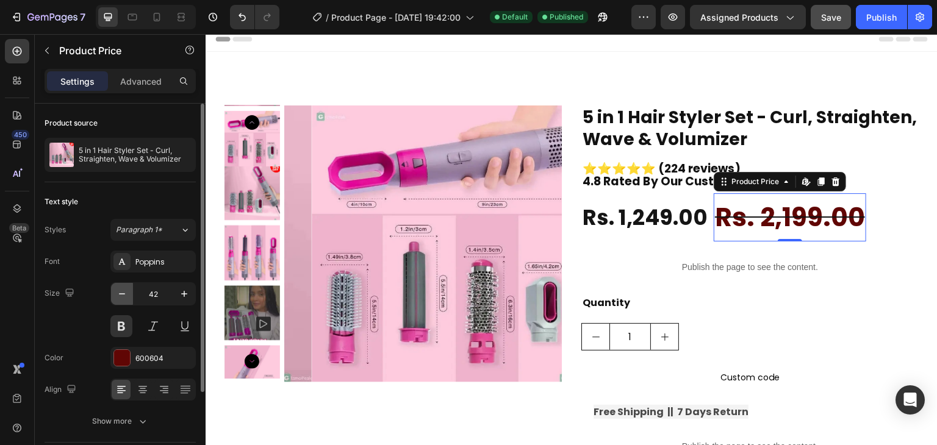
click at [111, 289] on button "button" at bounding box center [122, 294] width 22 height 22
click at [178, 291] on icon "button" at bounding box center [184, 294] width 12 height 12
type input "42"
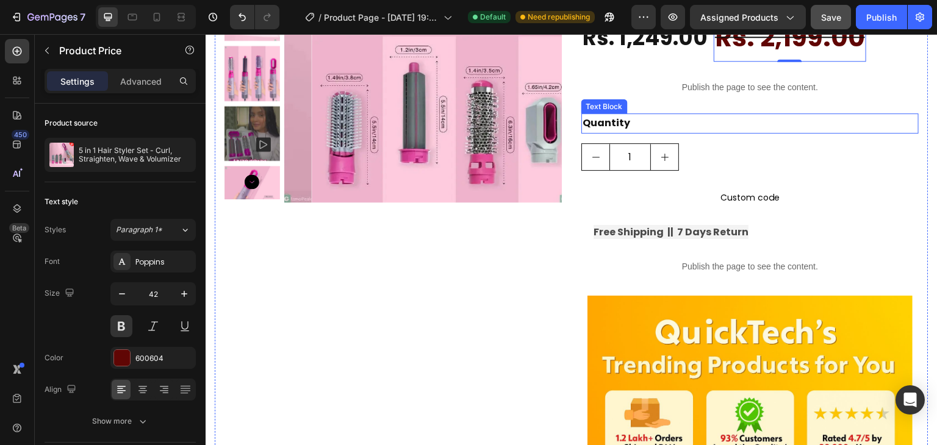
scroll to position [187, 0]
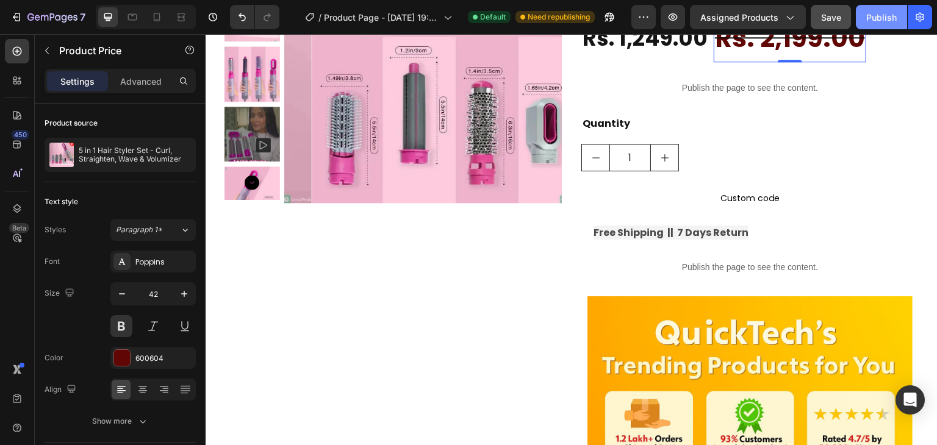
click at [893, 15] on div "Publish" at bounding box center [882, 17] width 31 height 13
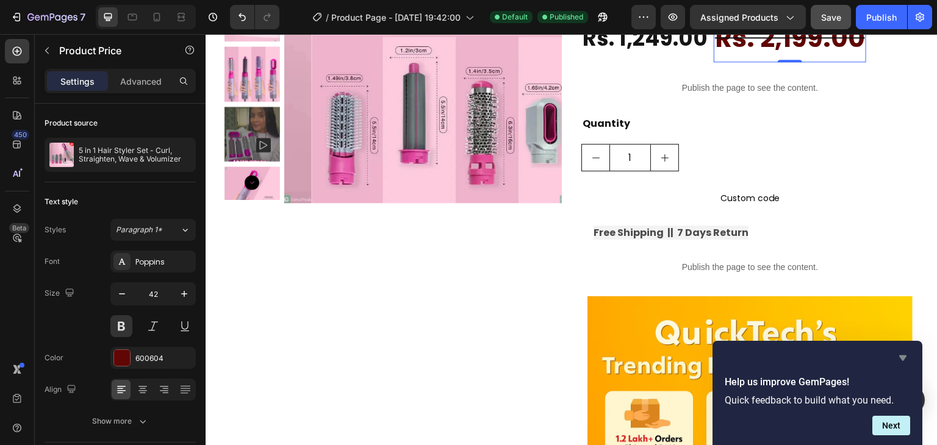
click at [904, 357] on icon "Hide survey" at bounding box center [902, 358] width 7 height 5
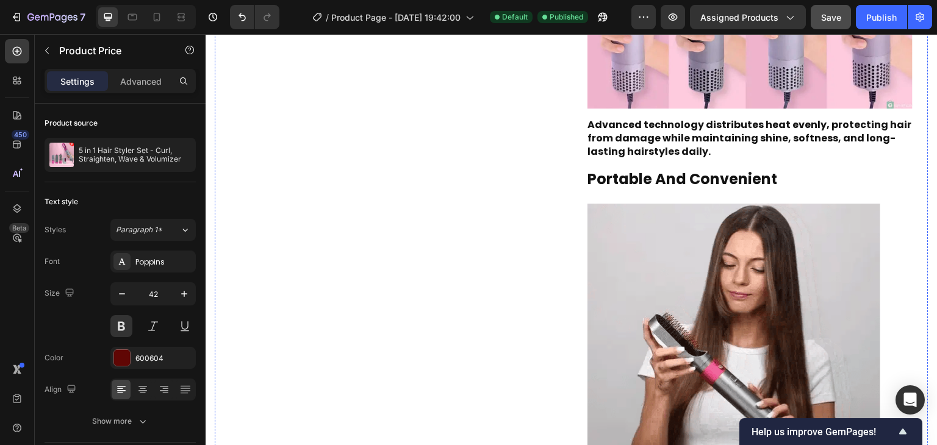
scroll to position [1298, 0]
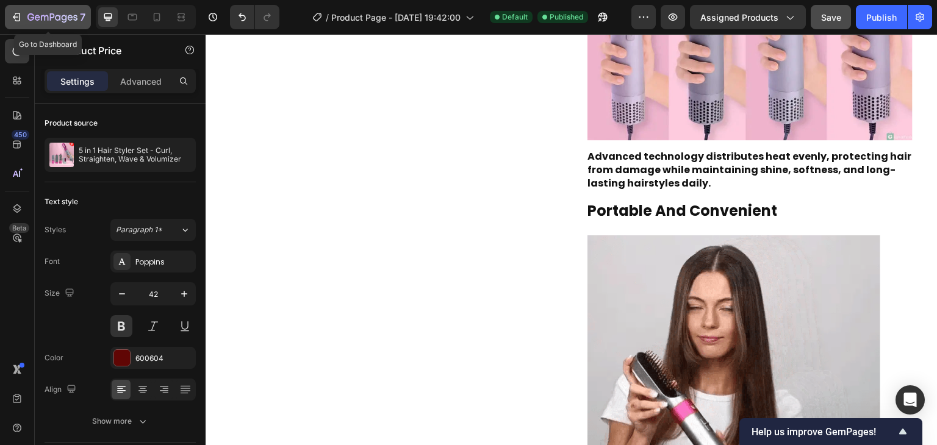
click at [24, 21] on div "7" at bounding box center [47, 17] width 75 height 15
